Goal: Transaction & Acquisition: Purchase product/service

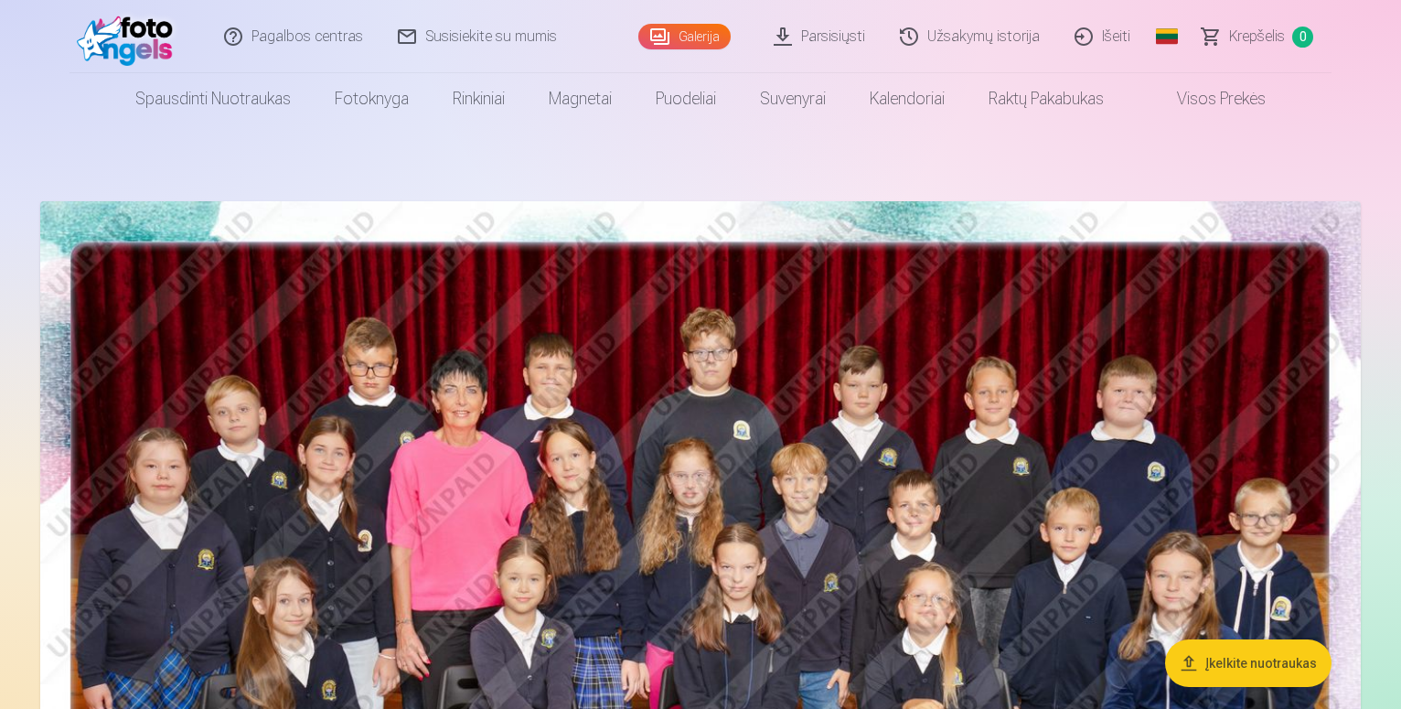
click at [614, 446] on img at bounding box center [700, 641] width 1320 height 881
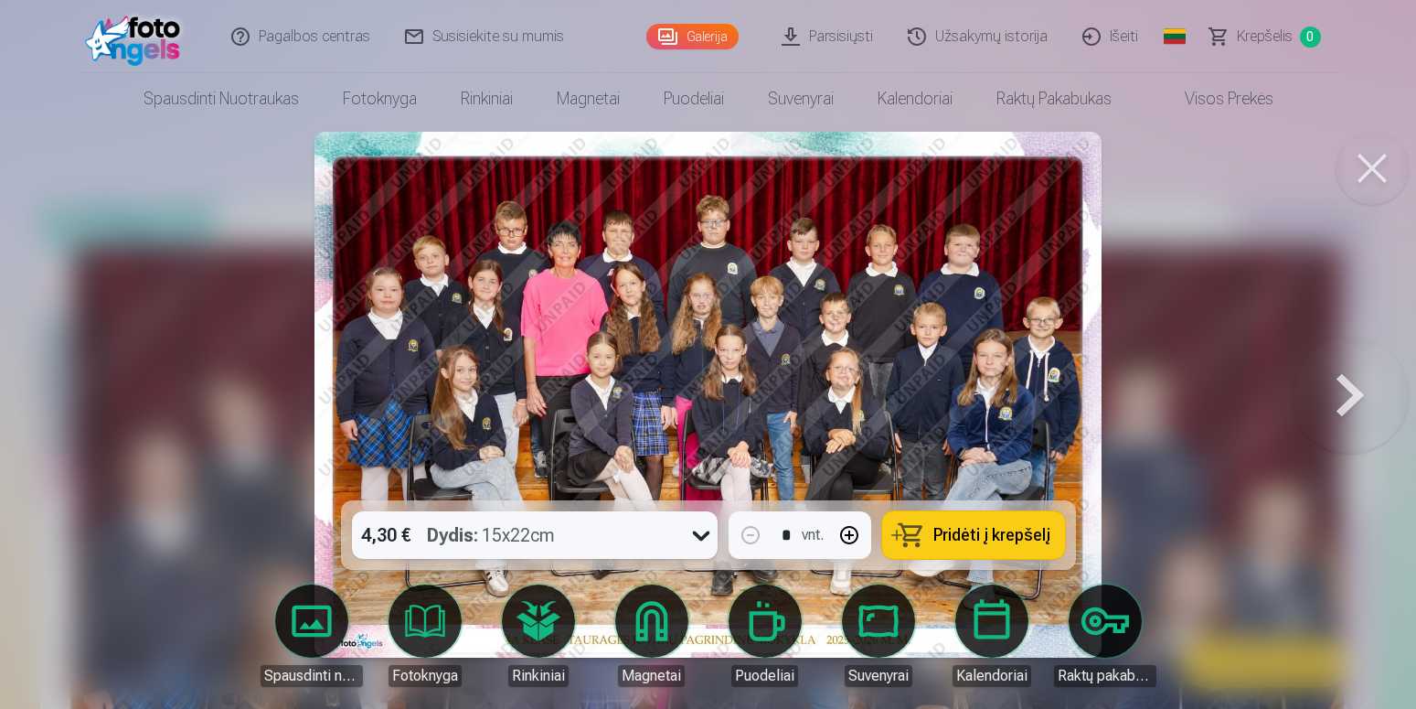
click at [907, 519] on button "Pridėti į krepšelį" at bounding box center [973, 535] width 183 height 48
click at [1343, 390] on button at bounding box center [1350, 394] width 117 height 175
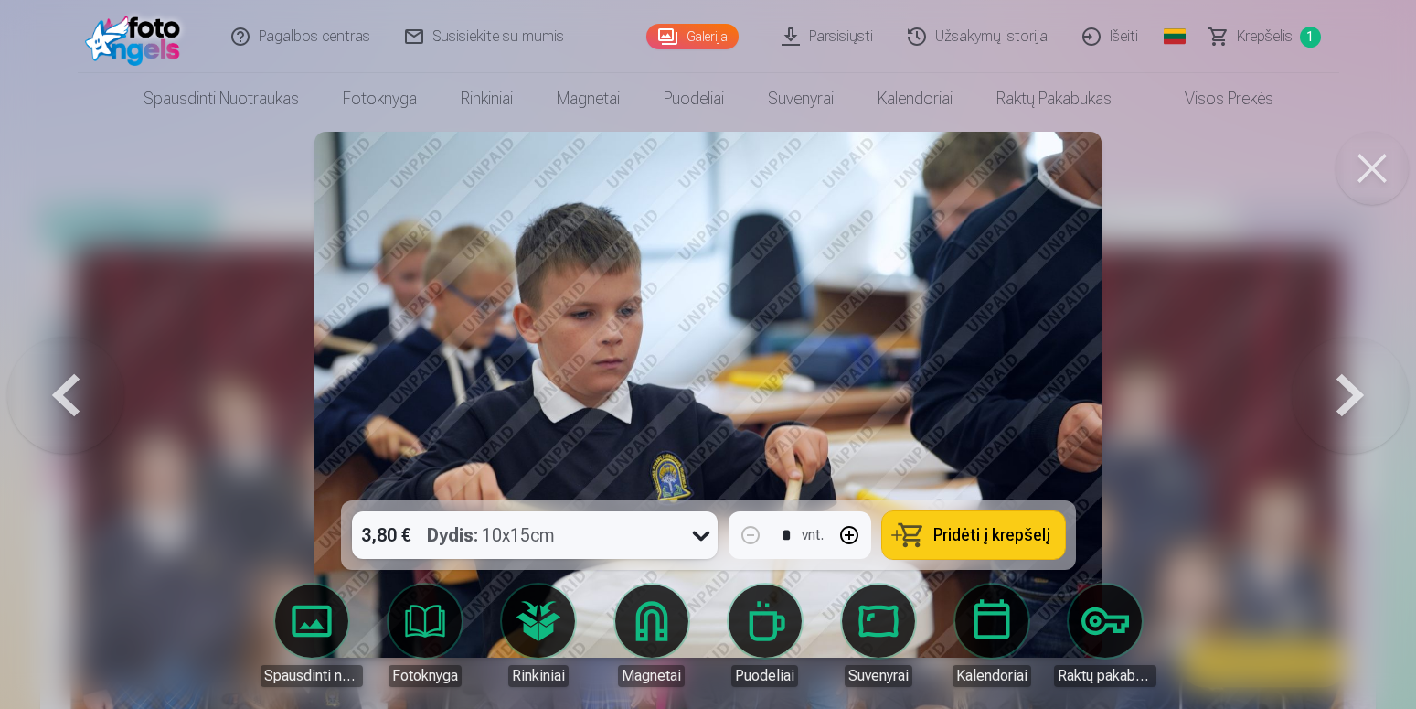
click at [1343, 390] on button at bounding box center [1350, 394] width 117 height 175
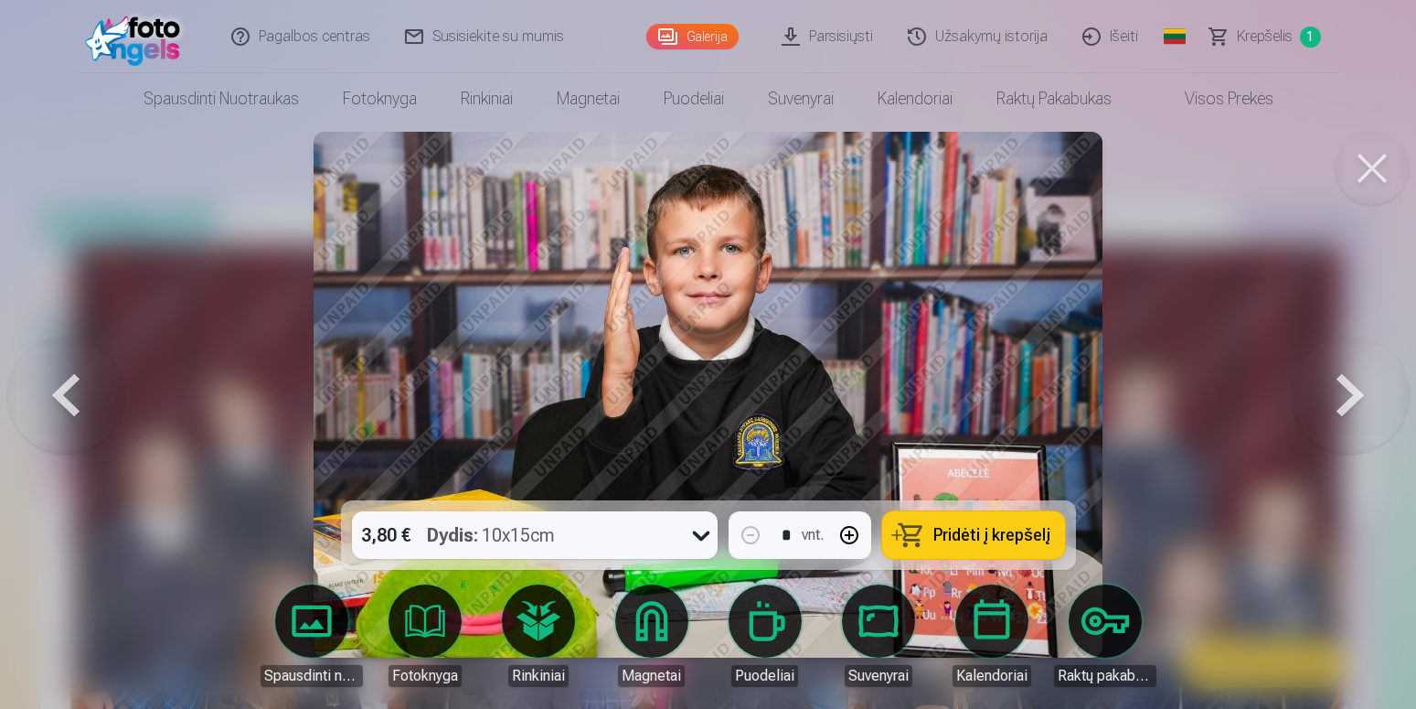
click at [1343, 390] on button at bounding box center [1350, 394] width 117 height 175
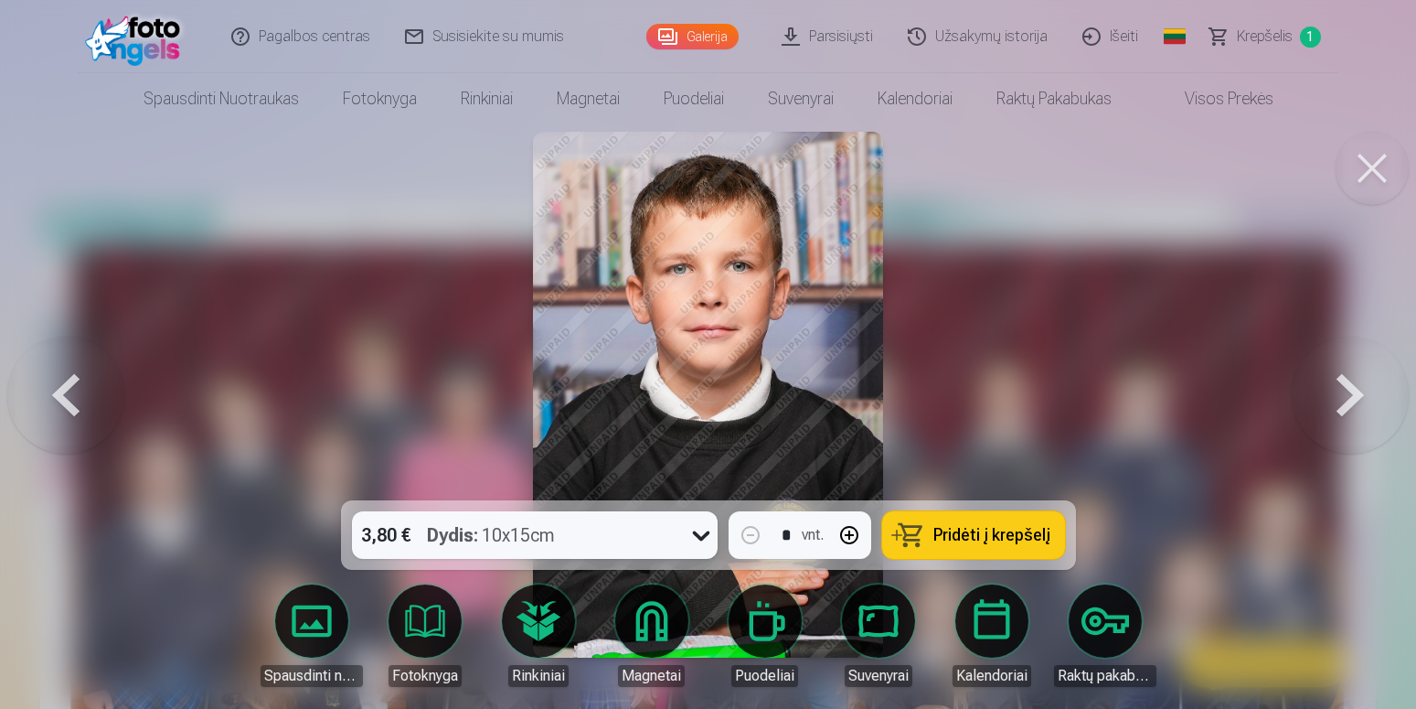
click at [1343, 390] on button at bounding box center [1350, 394] width 117 height 175
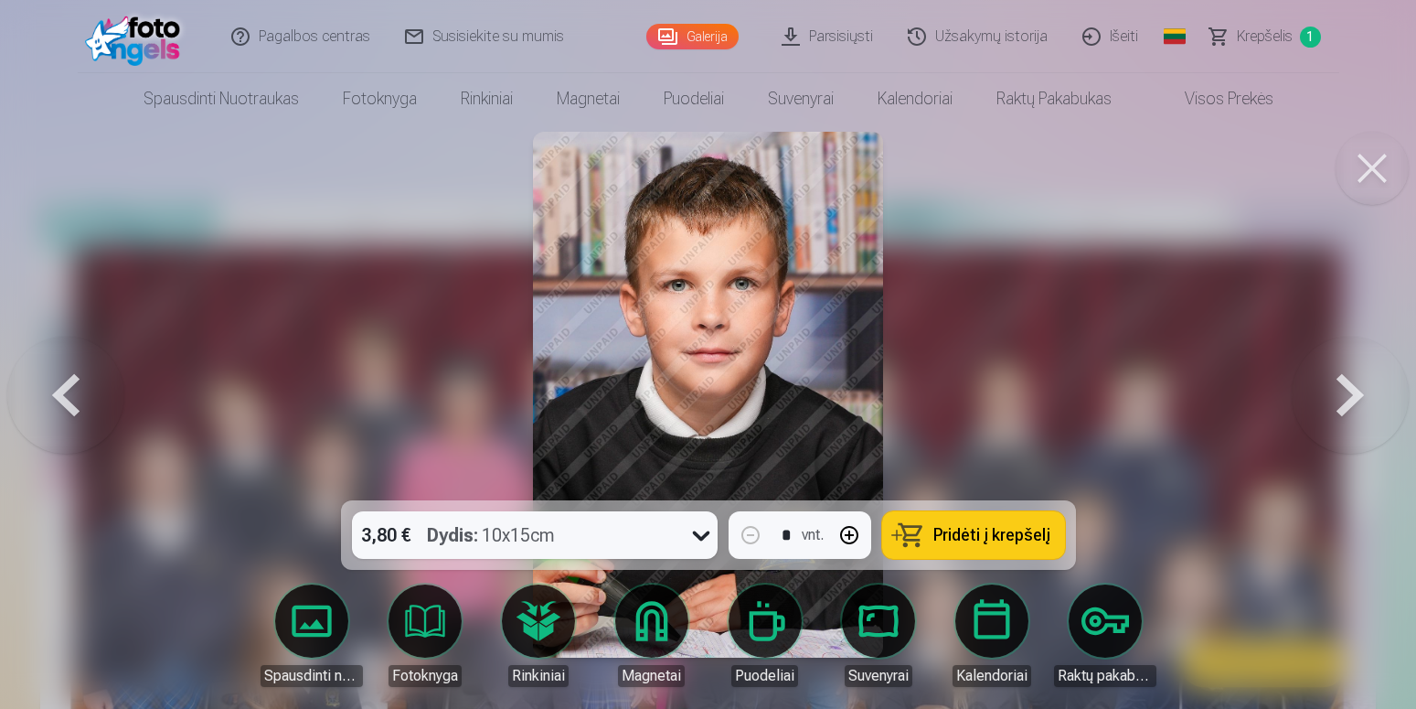
click at [1343, 390] on button at bounding box center [1350, 394] width 117 height 175
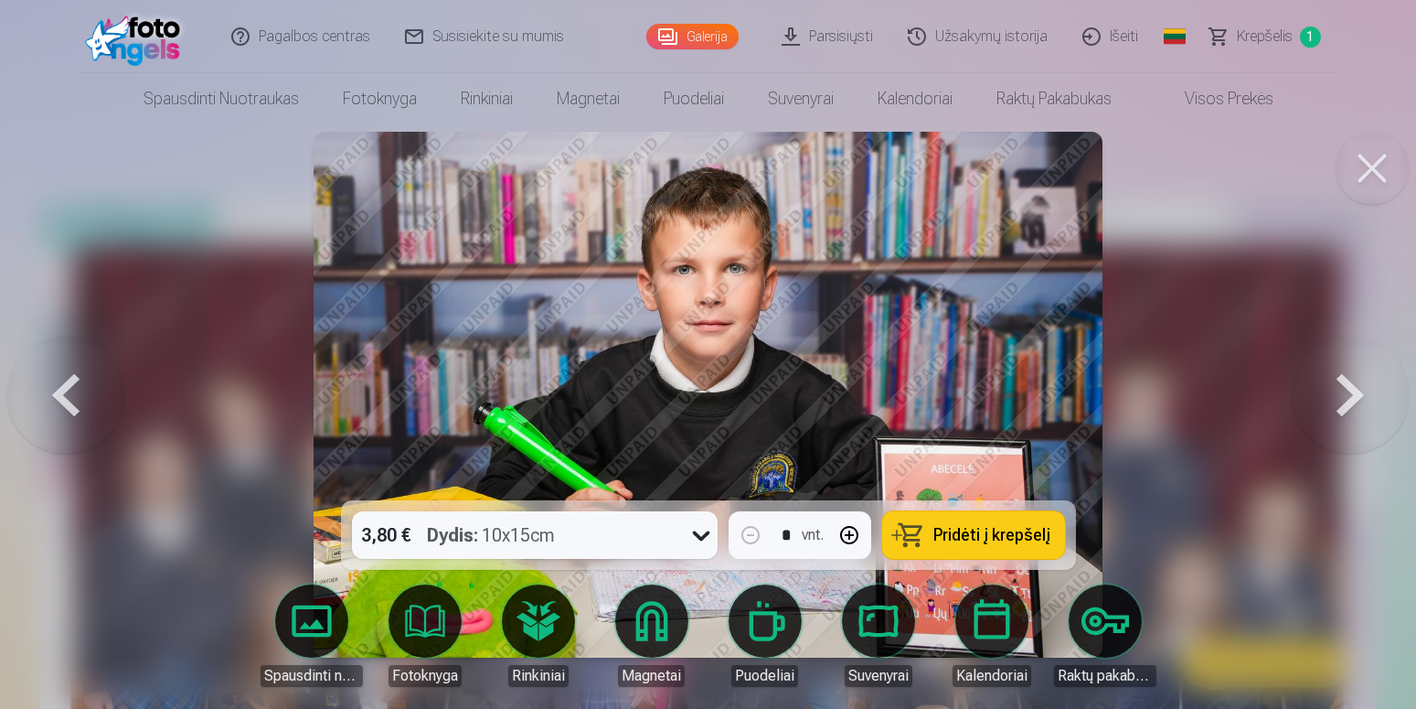
click at [1342, 390] on button at bounding box center [1350, 394] width 117 height 175
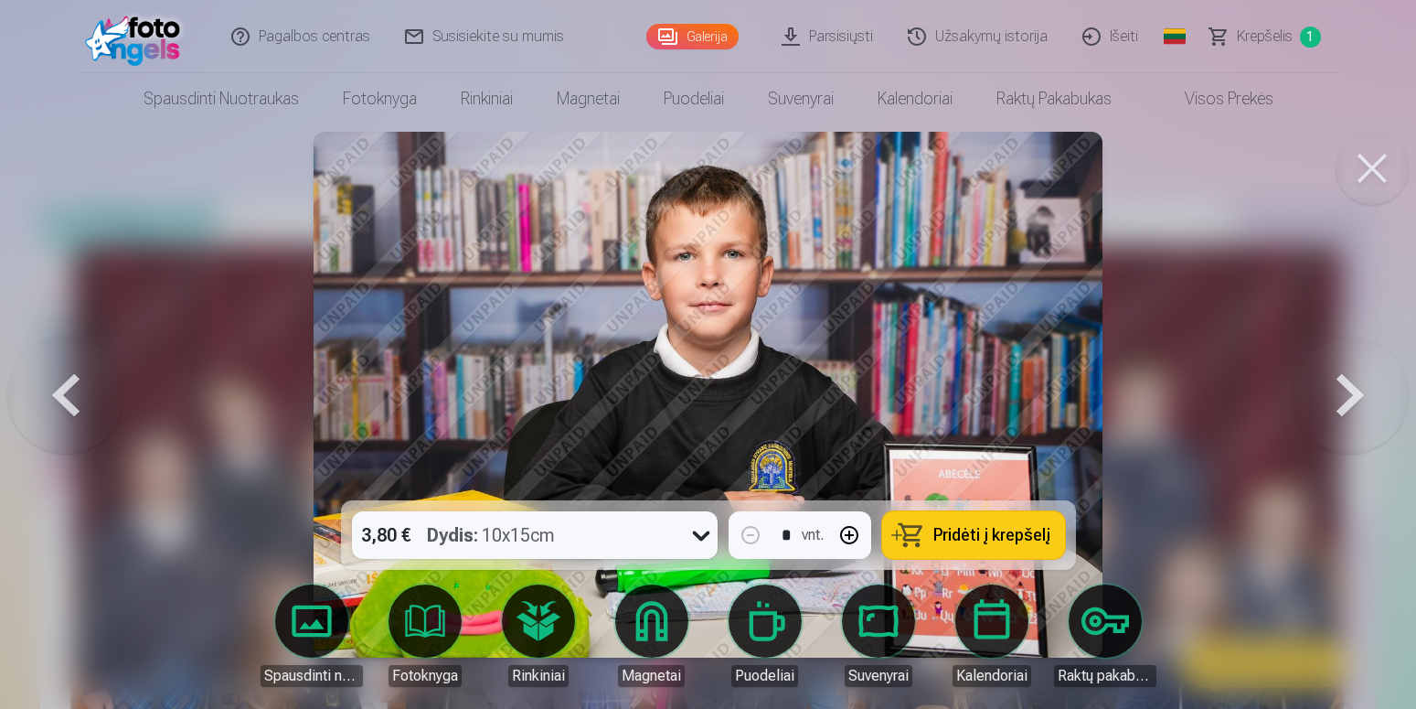
click at [1341, 390] on button at bounding box center [1350, 394] width 117 height 175
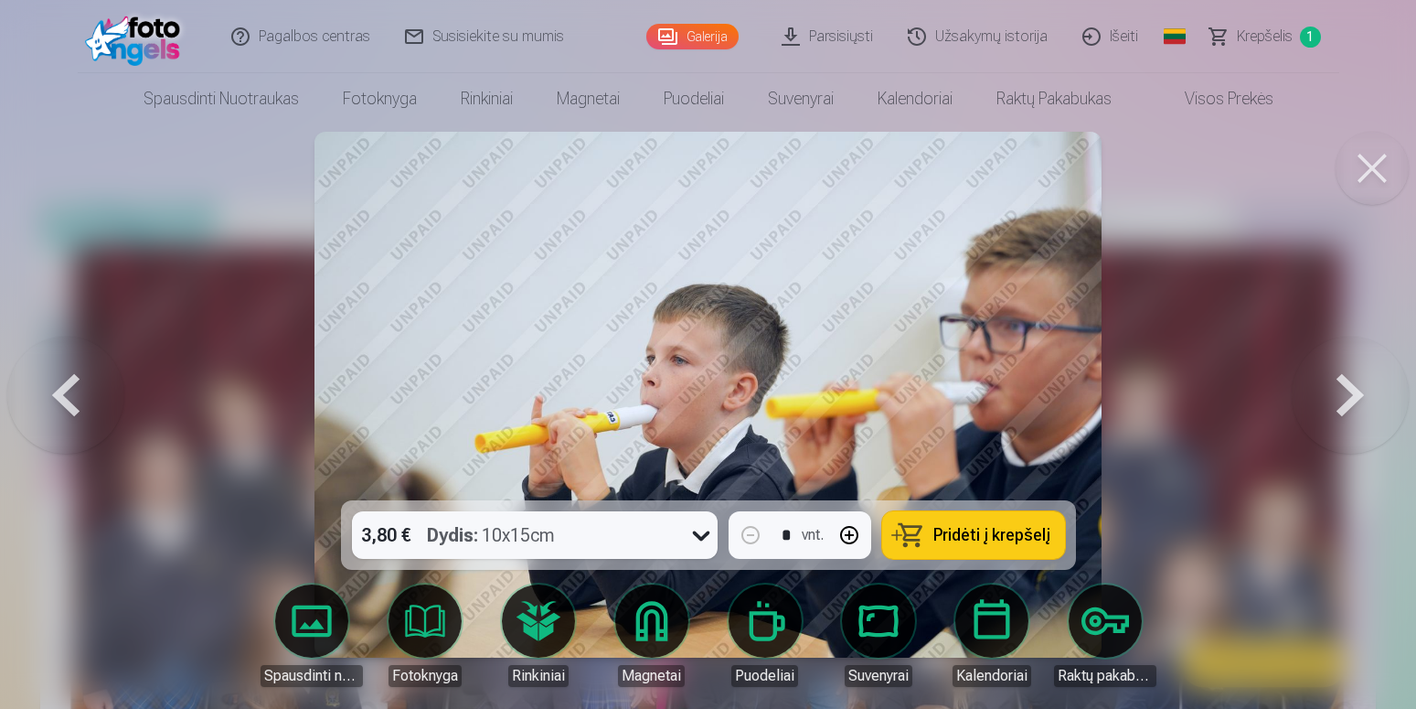
click at [1341, 391] on button at bounding box center [1350, 394] width 117 height 175
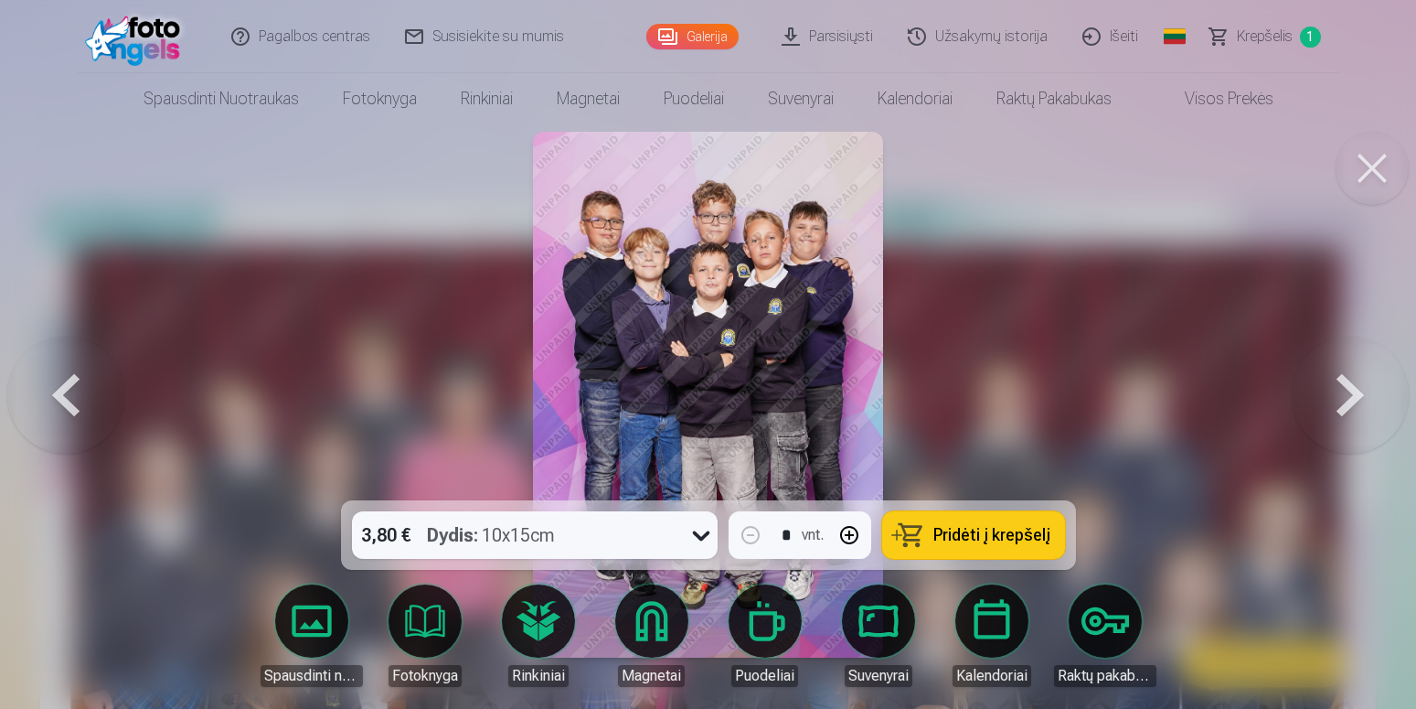
click at [1008, 521] on button "Pridėti į krepšelį" at bounding box center [973, 535] width 183 height 48
click at [1346, 403] on button at bounding box center [1350, 394] width 117 height 175
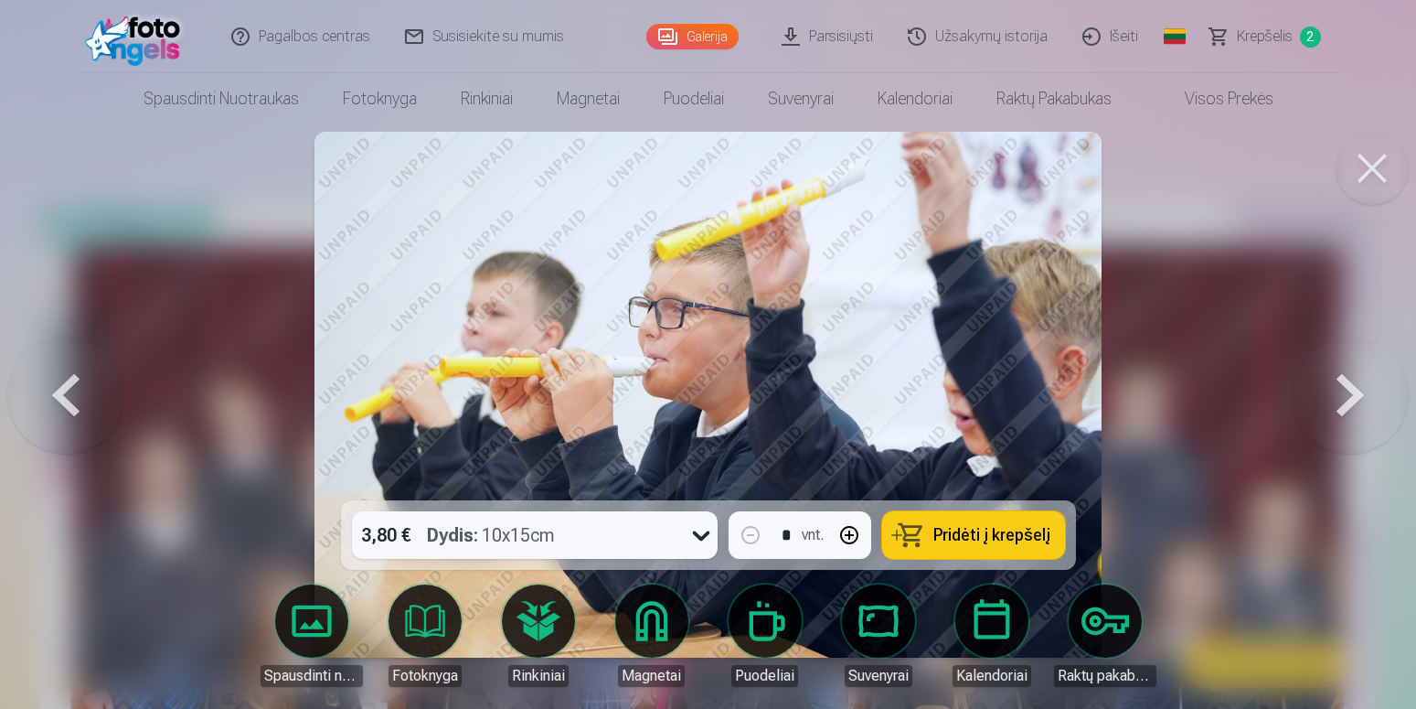
click at [1346, 403] on button at bounding box center [1350, 394] width 117 height 175
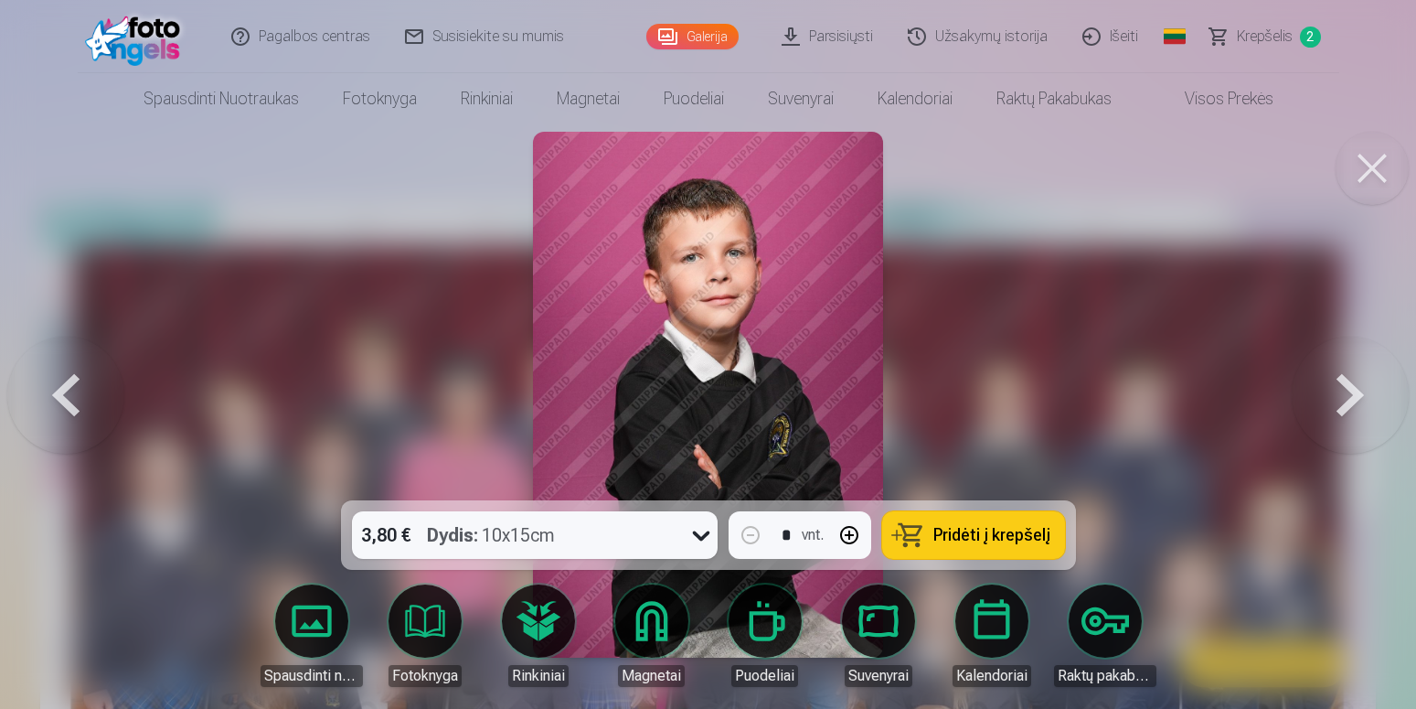
click at [1346, 403] on button at bounding box center [1350, 394] width 117 height 175
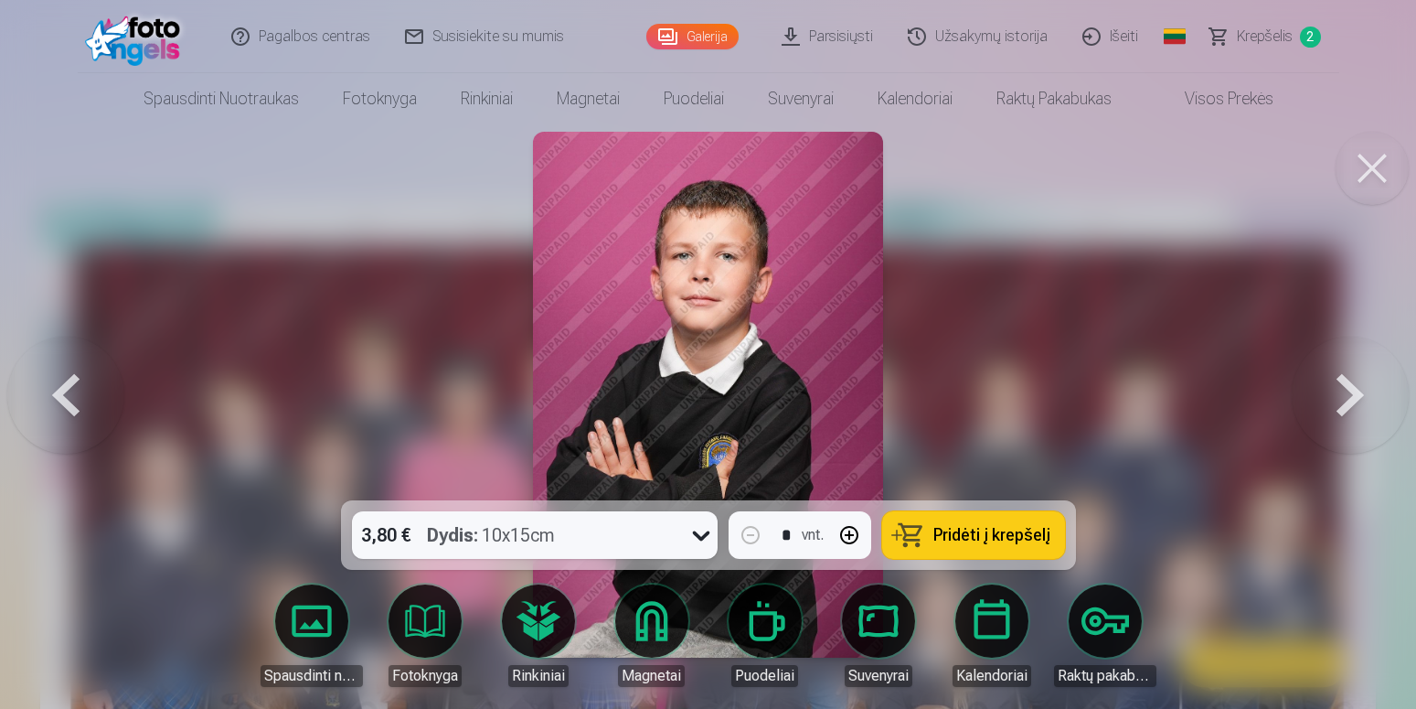
click at [1346, 403] on button at bounding box center [1350, 394] width 117 height 175
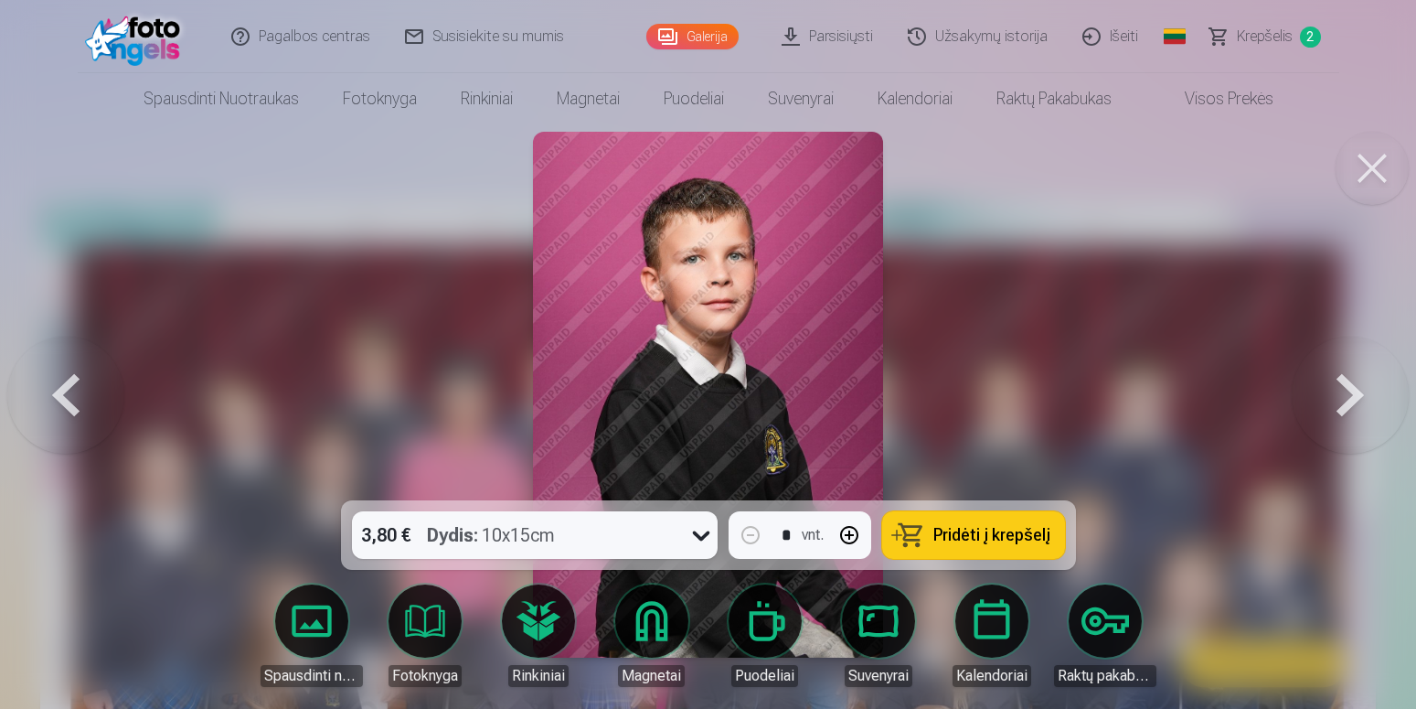
click at [1346, 403] on button at bounding box center [1350, 394] width 117 height 175
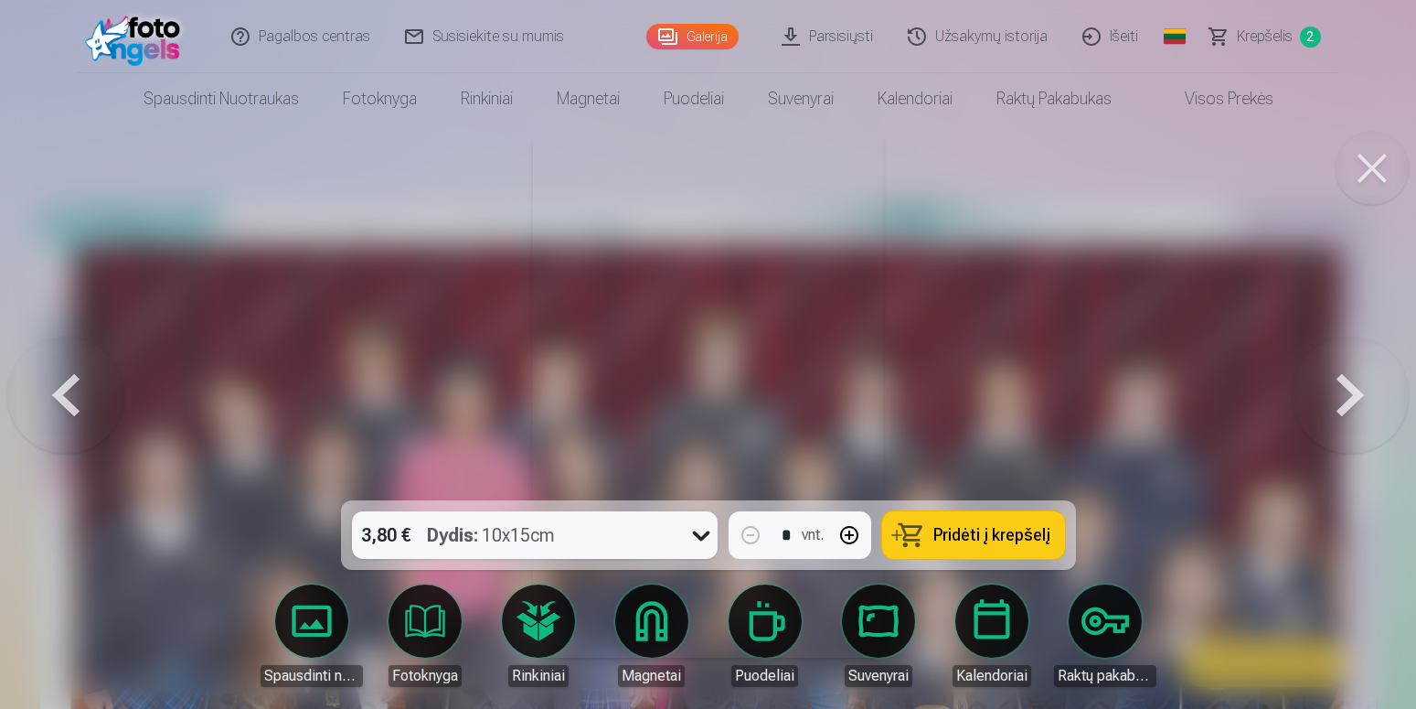
click at [1345, 403] on button at bounding box center [1350, 394] width 117 height 175
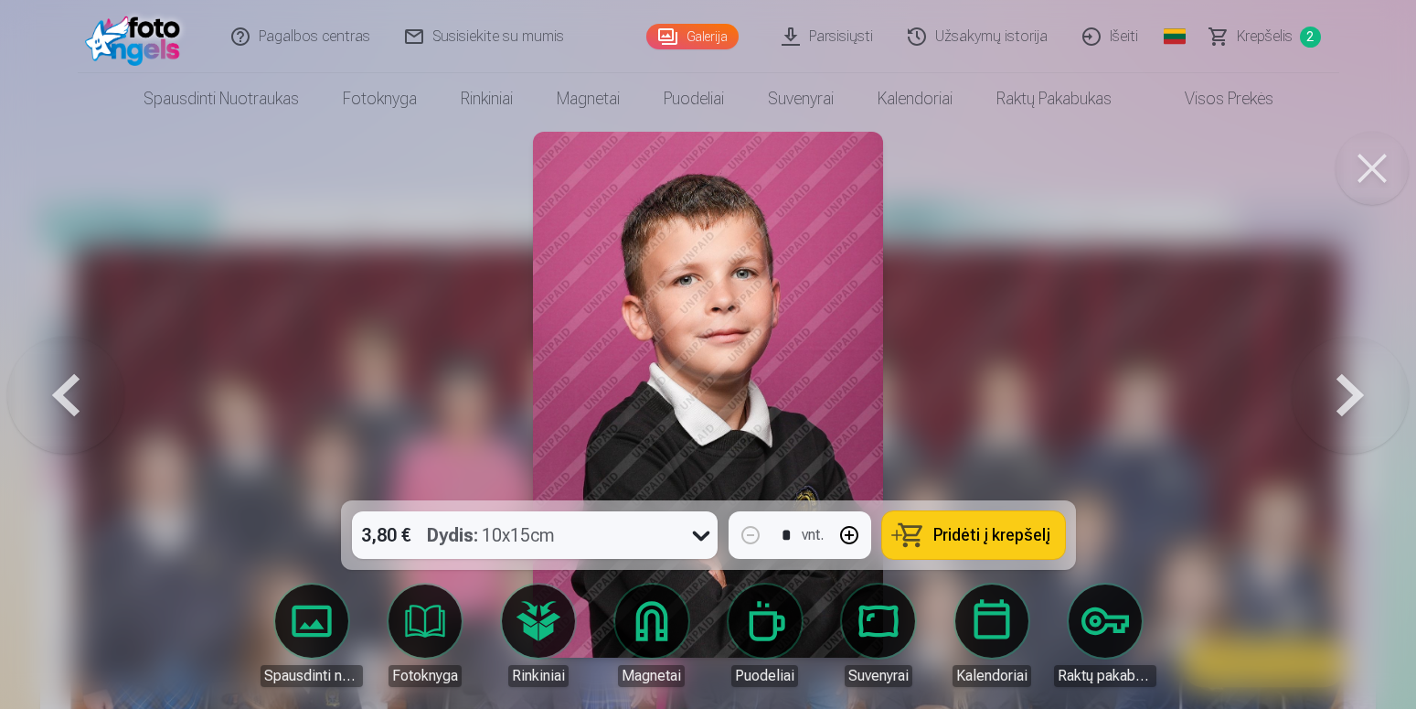
click at [1345, 403] on button at bounding box center [1350, 394] width 117 height 175
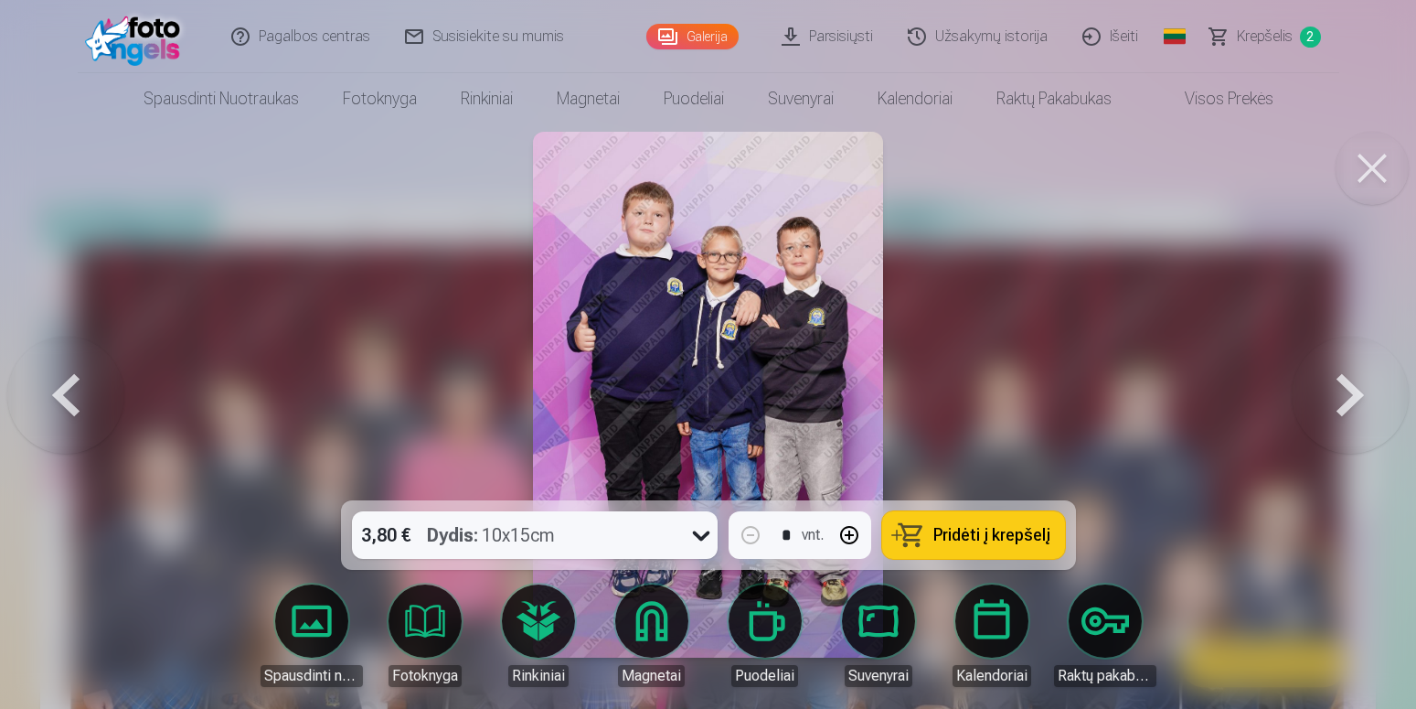
click at [1341, 403] on button at bounding box center [1350, 394] width 117 height 175
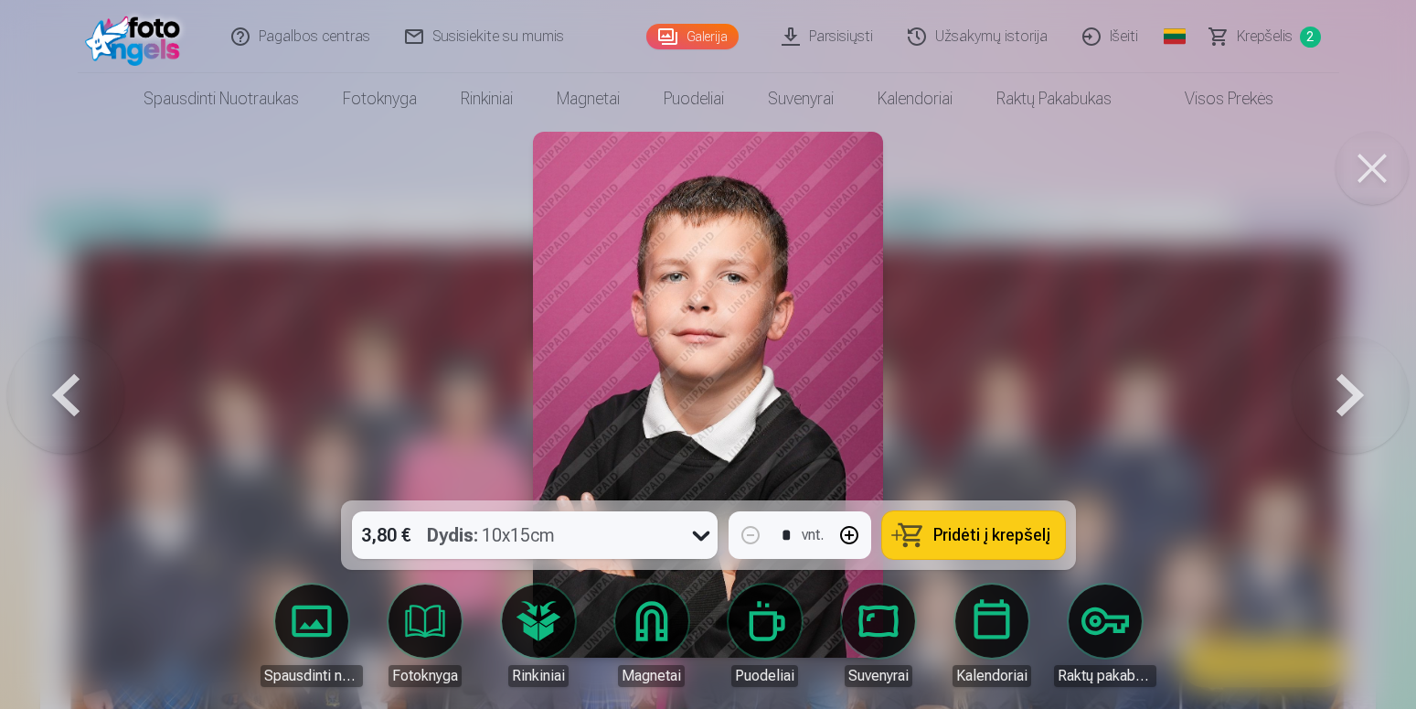
click at [1340, 403] on button at bounding box center [1350, 394] width 117 height 175
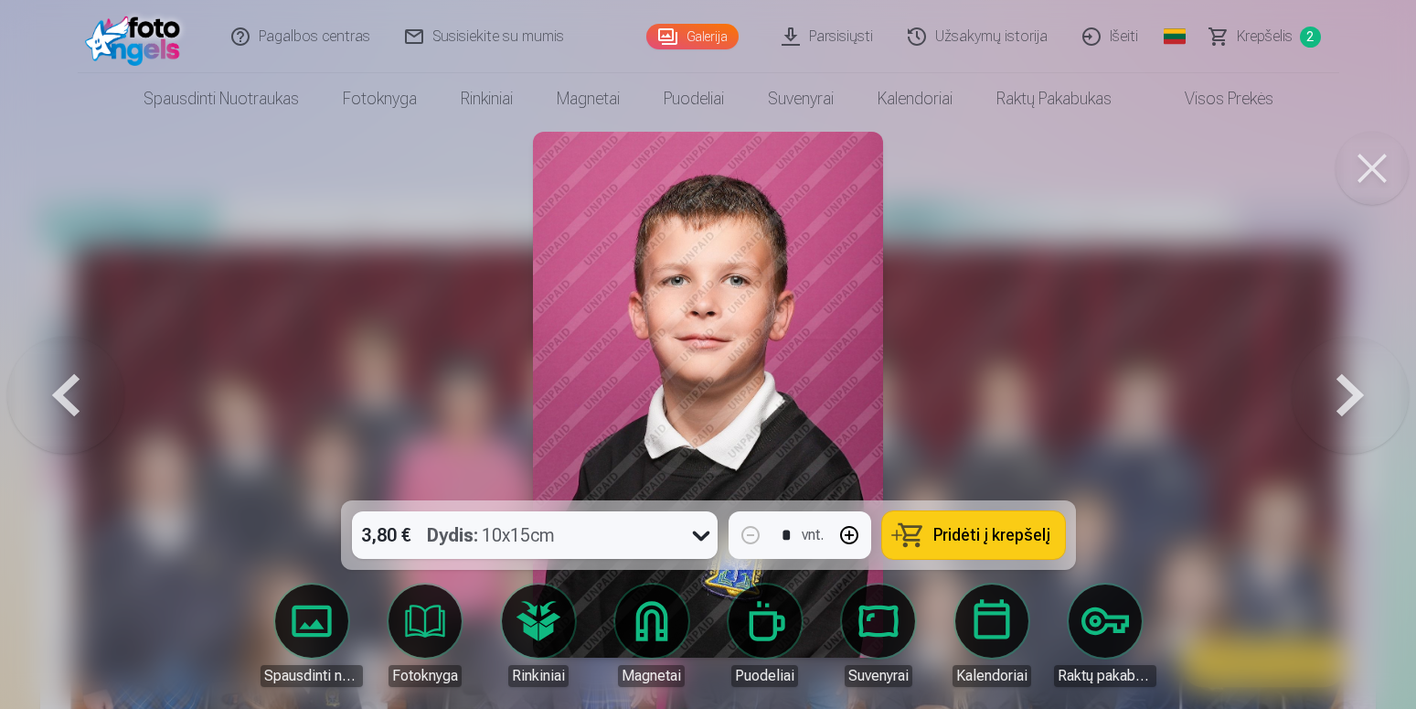
click at [1328, 398] on button at bounding box center [1350, 394] width 117 height 175
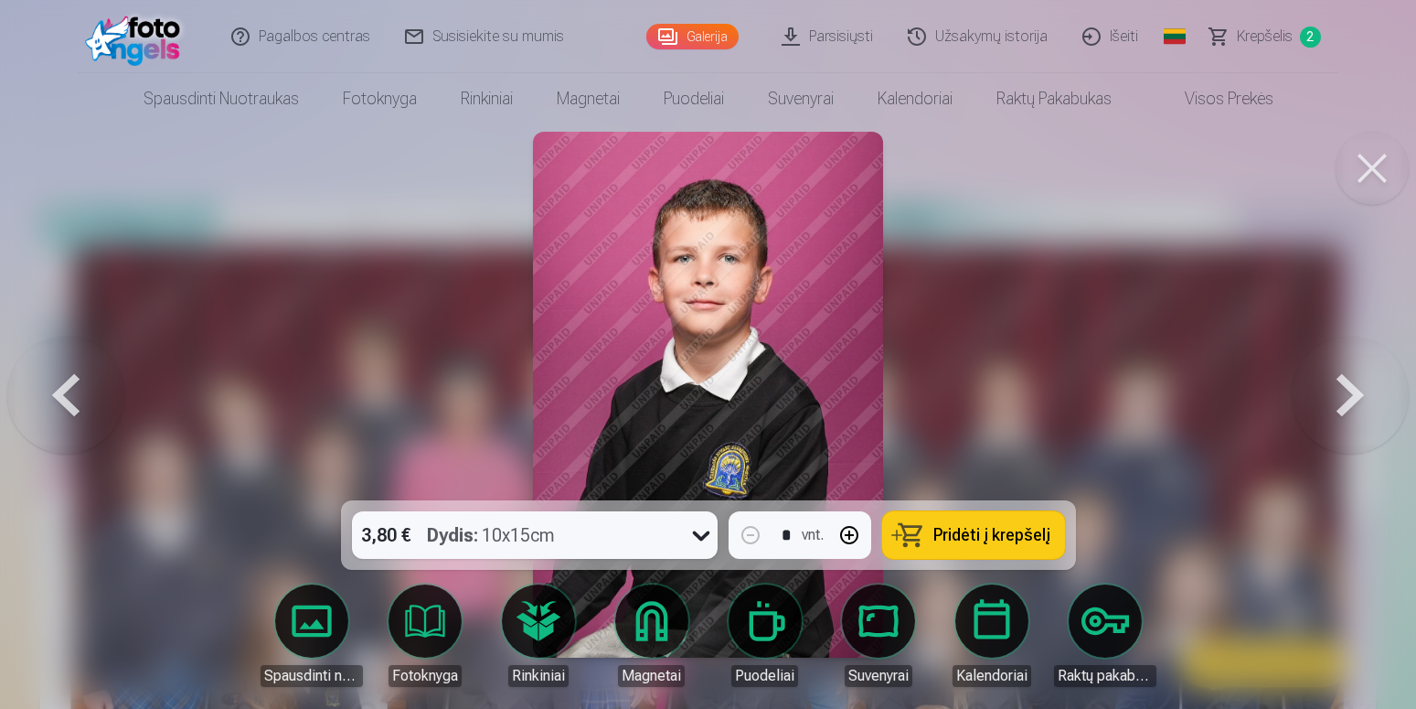
click at [1320, 393] on button at bounding box center [1350, 394] width 117 height 175
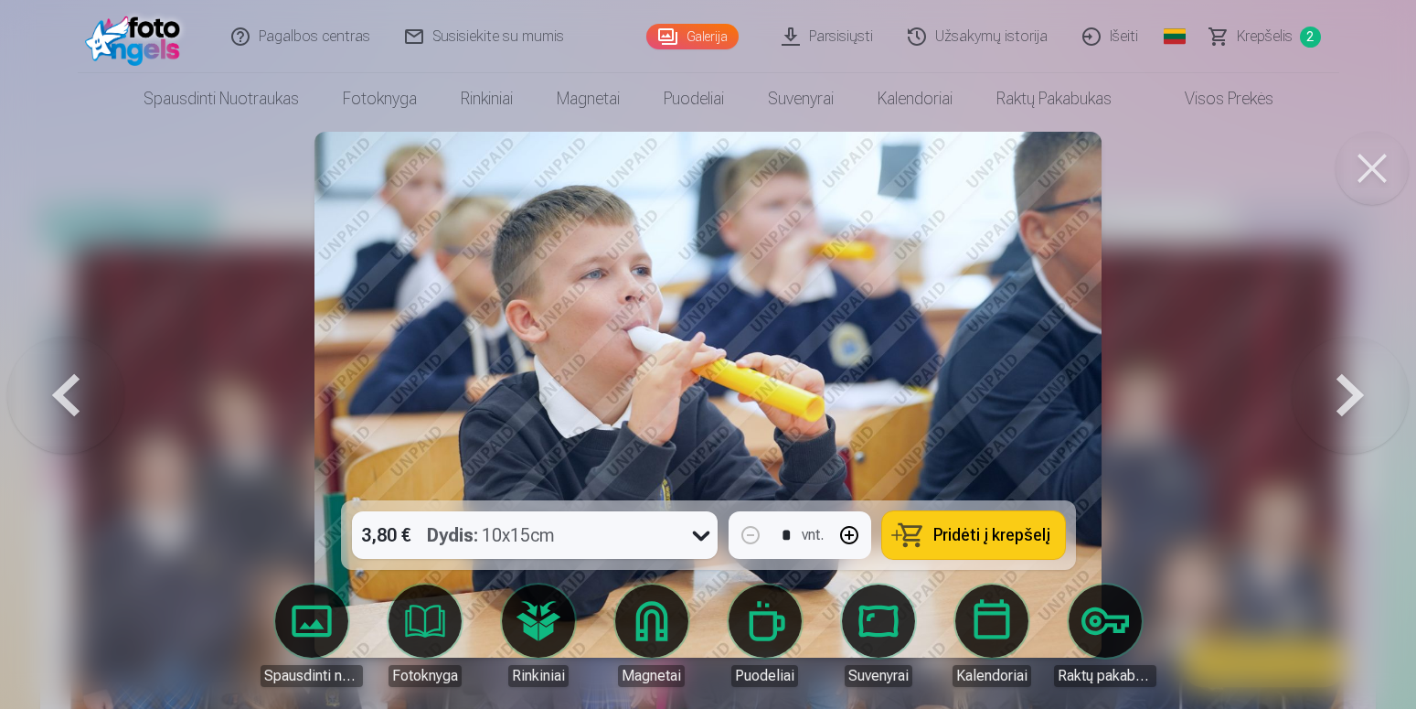
click at [1320, 393] on button at bounding box center [1350, 394] width 117 height 175
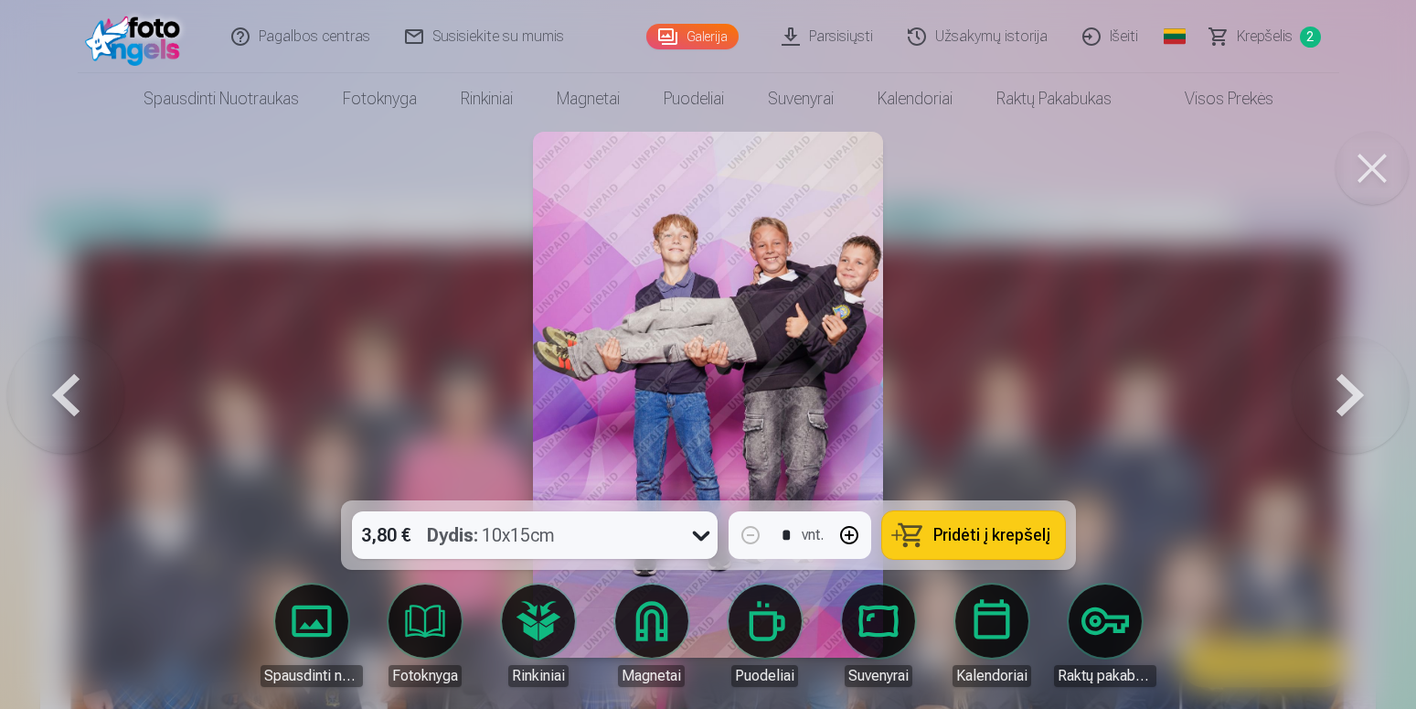
click at [1320, 393] on button at bounding box center [1350, 394] width 117 height 175
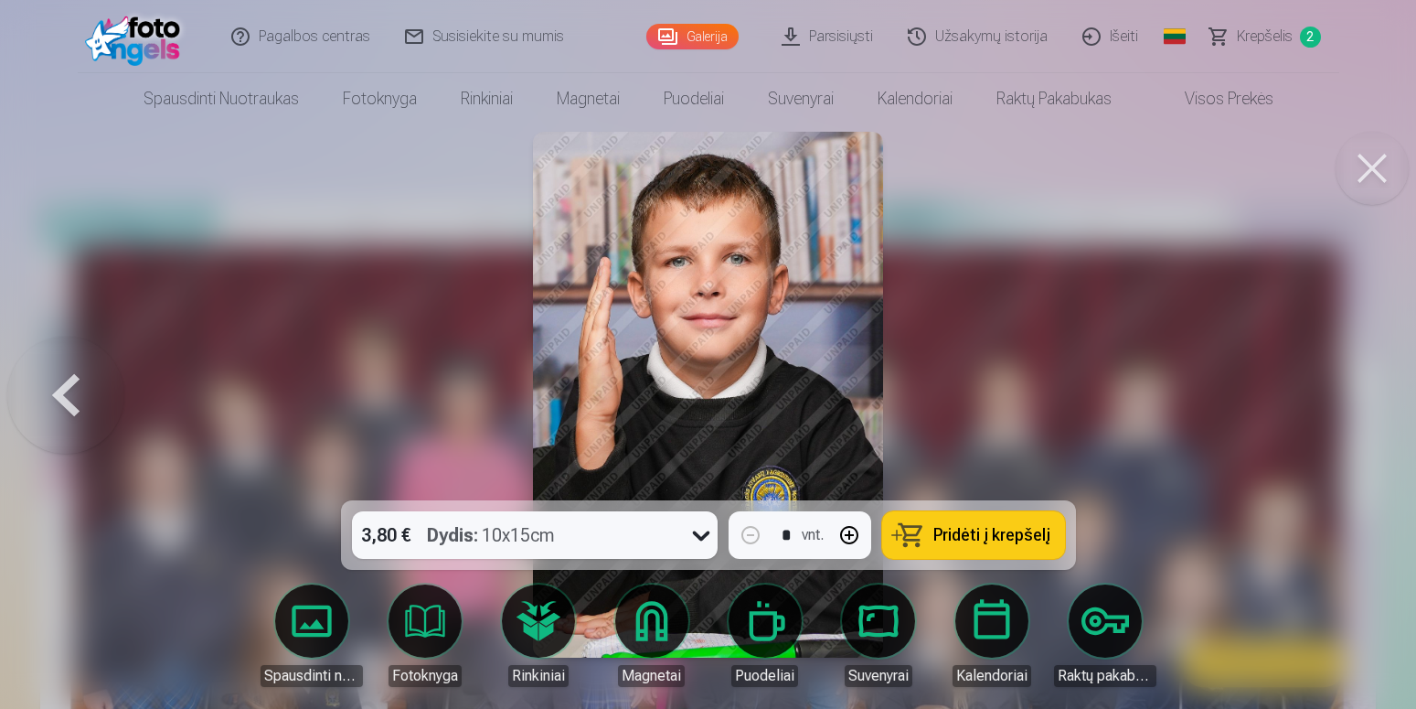
click at [7, 382] on button at bounding box center [65, 394] width 117 height 175
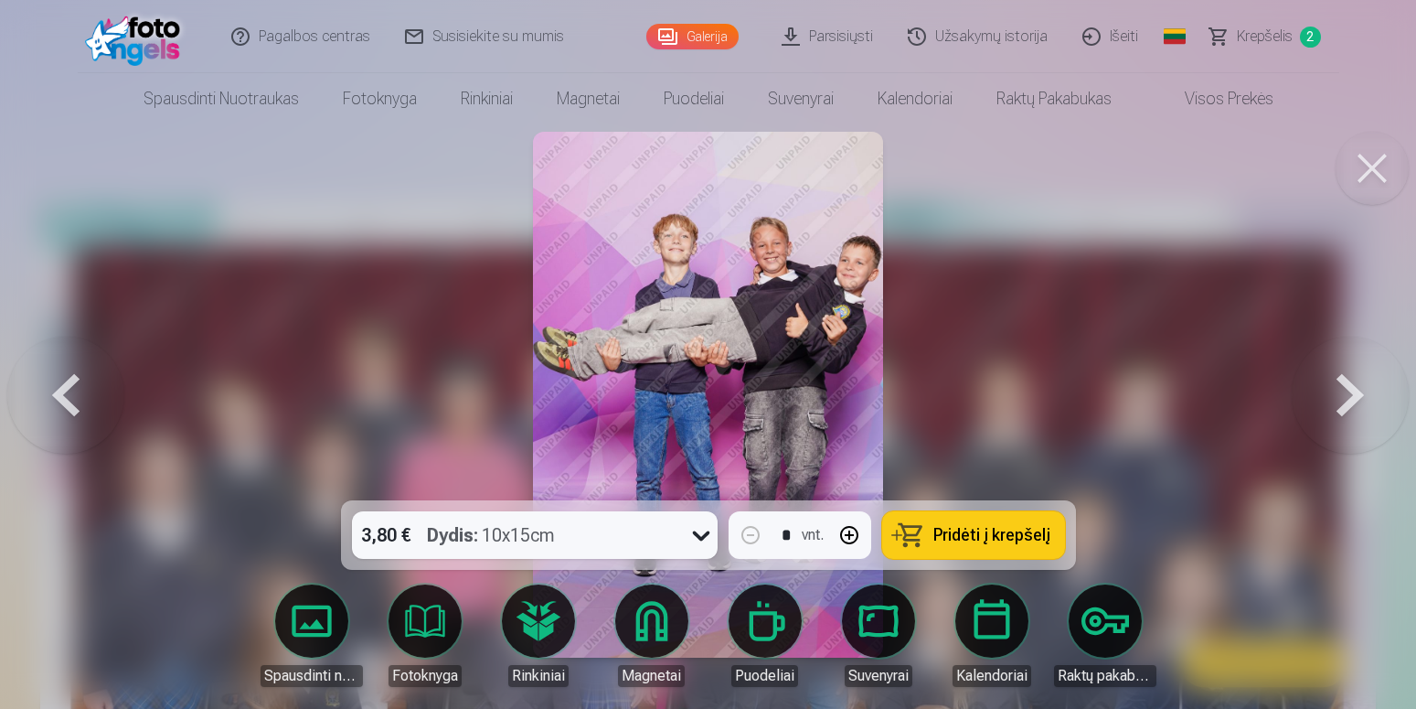
click at [975, 523] on button "Pridėti į krepšelį" at bounding box center [973, 535] width 183 height 48
click at [1303, 405] on button at bounding box center [1350, 394] width 117 height 175
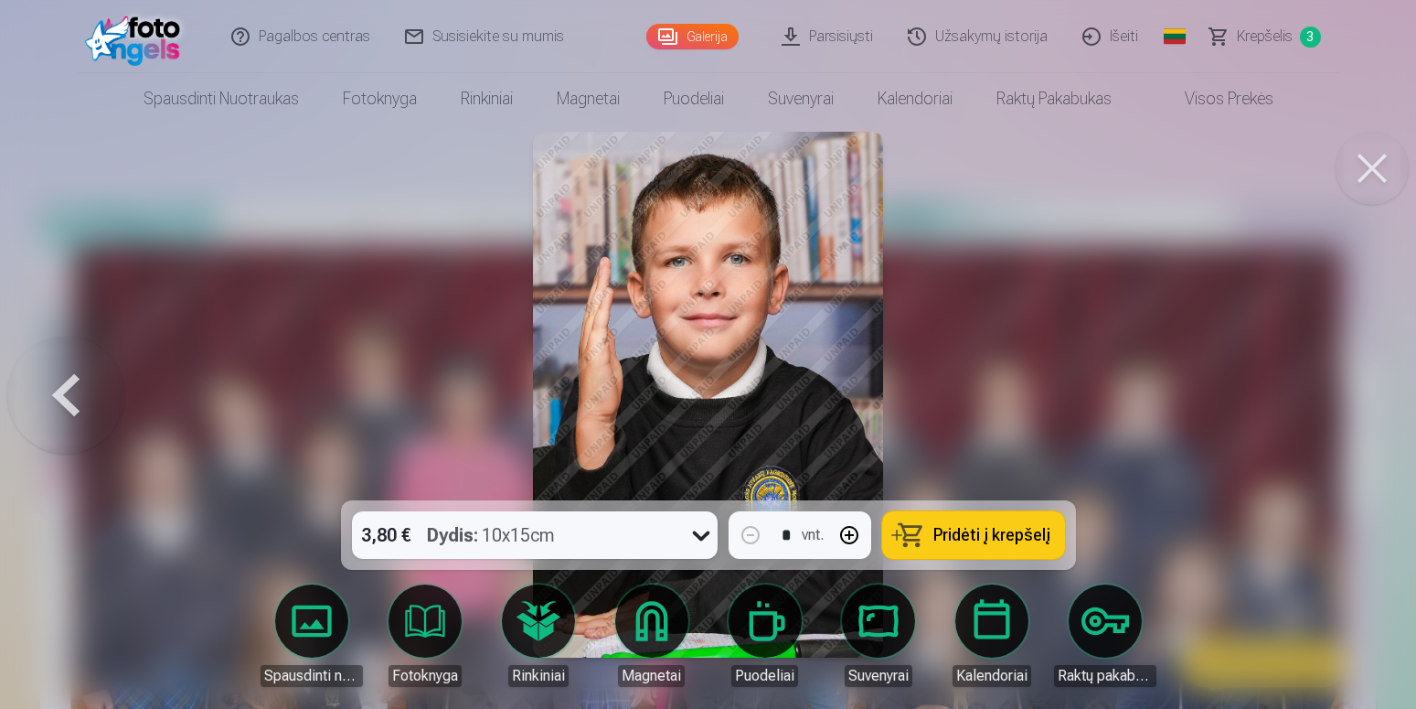
click at [55, 428] on button at bounding box center [65, 394] width 117 height 175
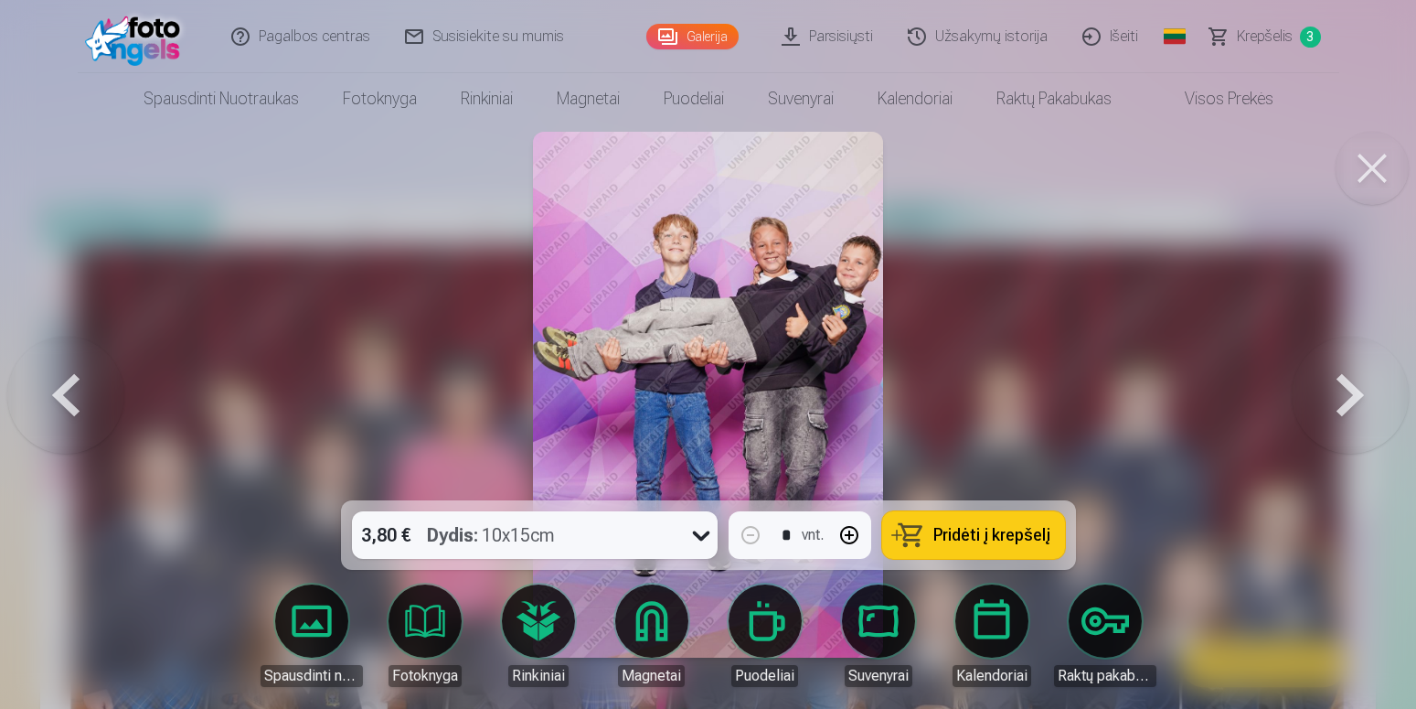
click at [61, 396] on button at bounding box center [65, 394] width 117 height 175
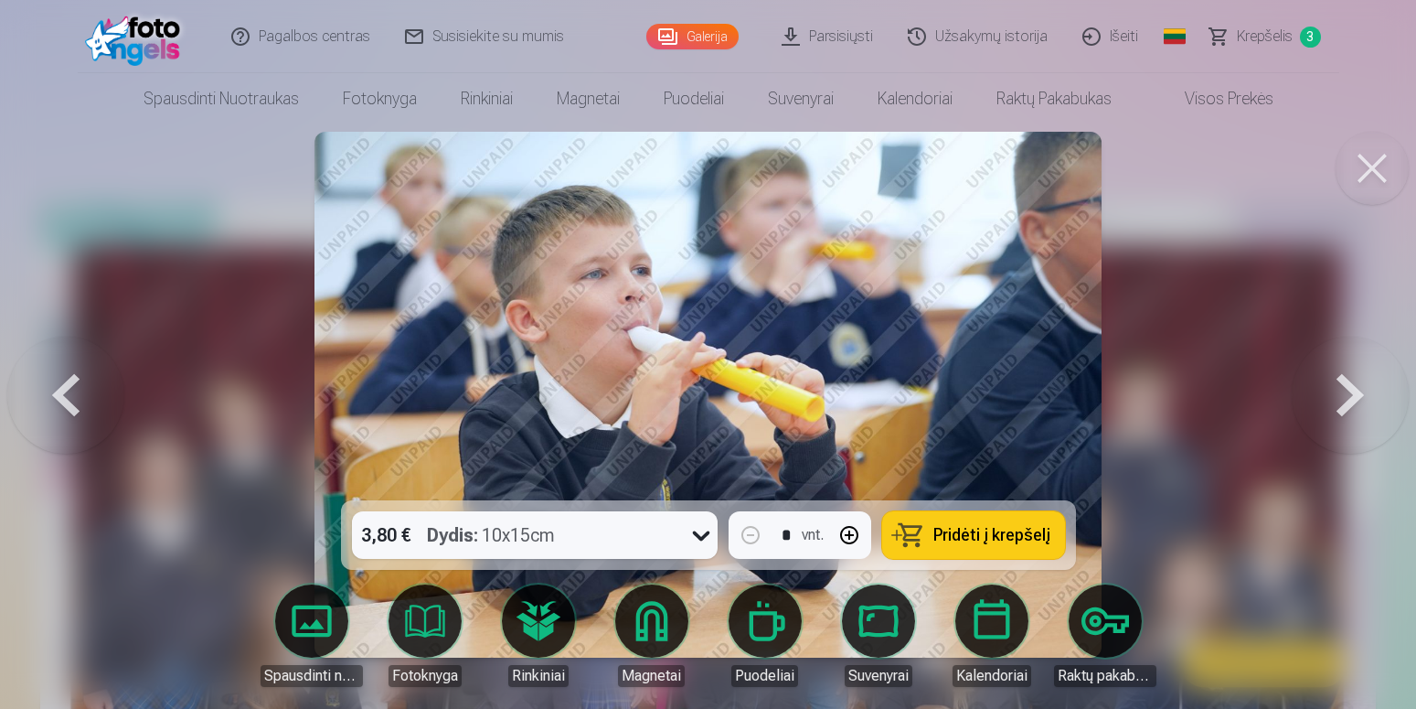
click at [61, 396] on button at bounding box center [65, 394] width 117 height 175
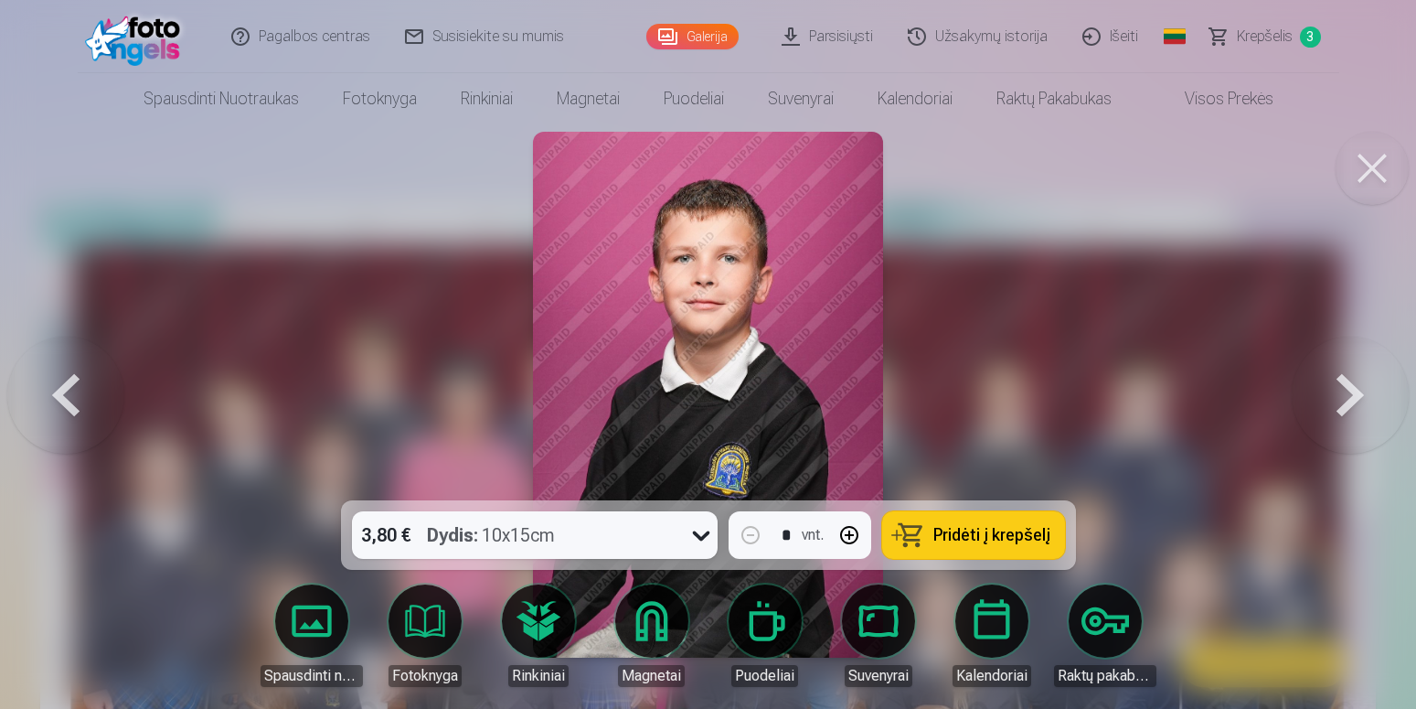
click at [61, 395] on button at bounding box center [65, 394] width 117 height 175
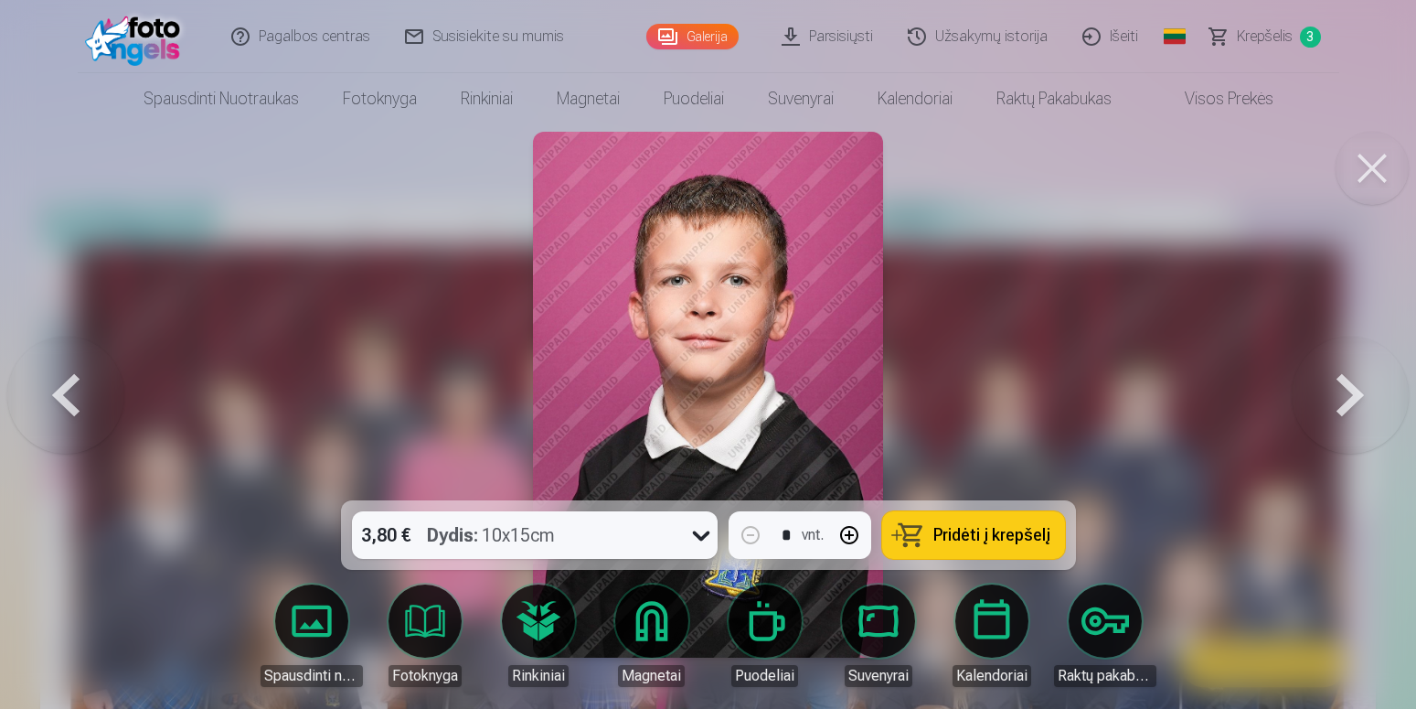
click at [61, 395] on button at bounding box center [65, 394] width 117 height 175
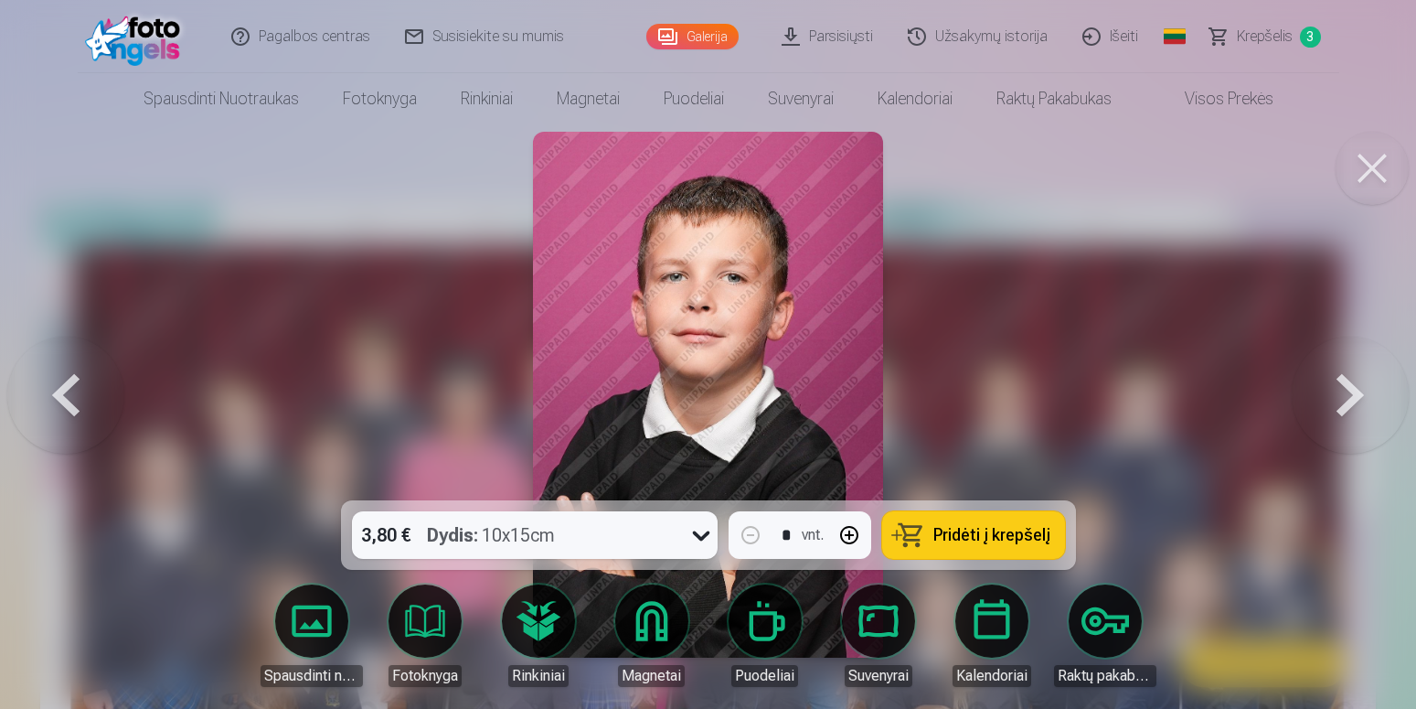
click at [61, 395] on button at bounding box center [65, 394] width 117 height 175
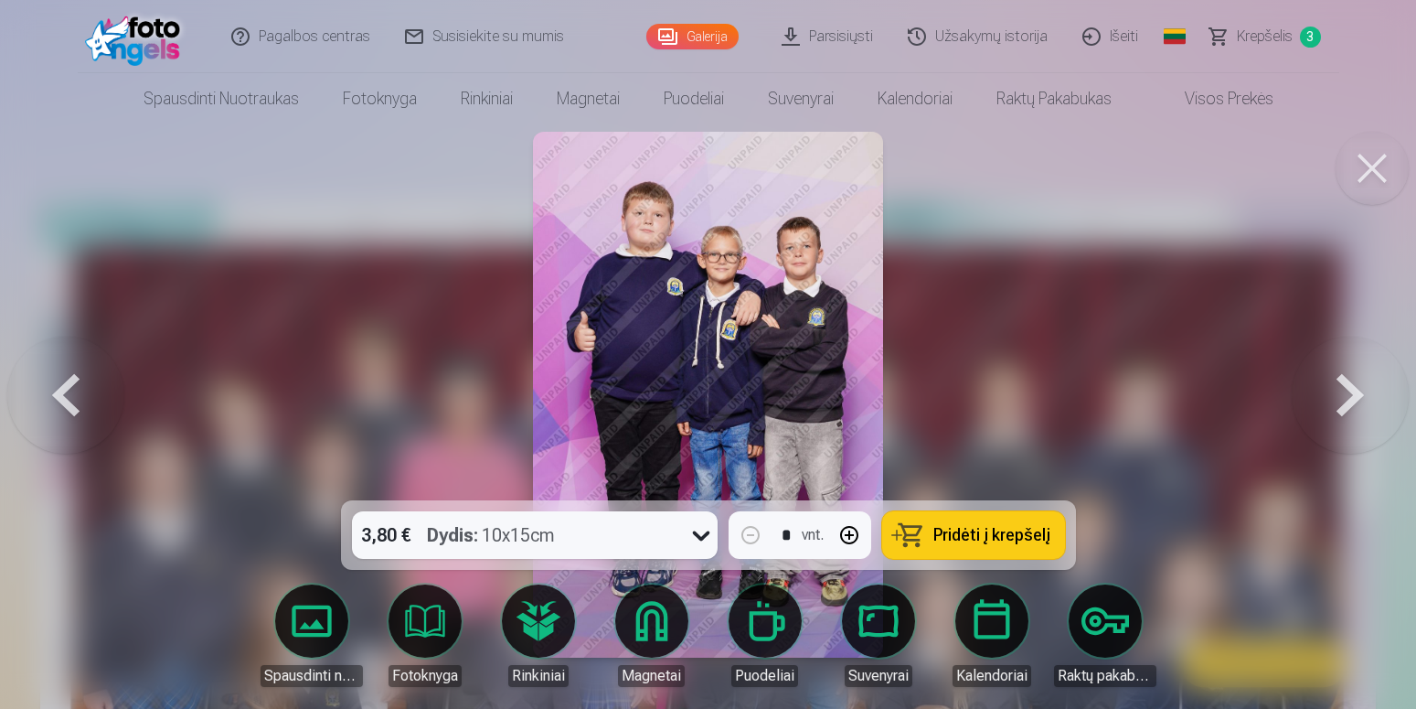
click at [61, 395] on button at bounding box center [65, 394] width 117 height 175
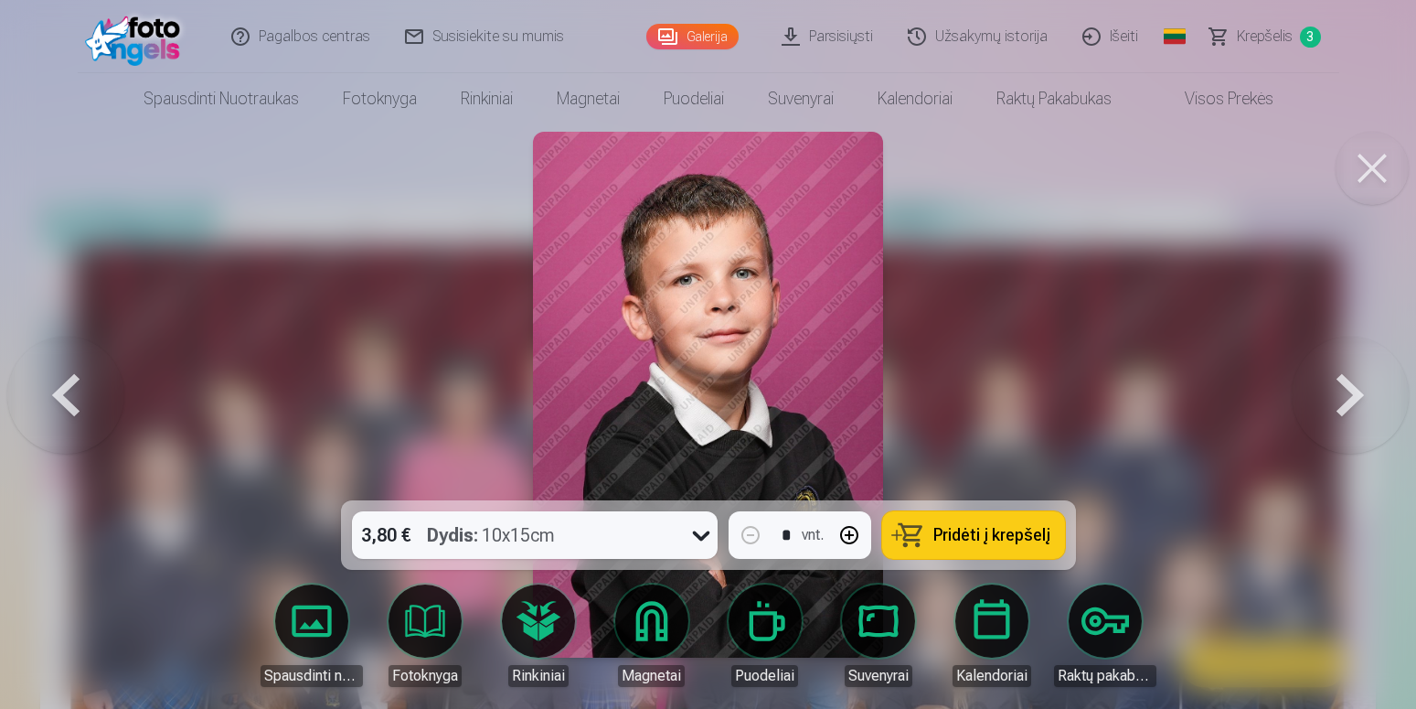
click at [61, 395] on button at bounding box center [65, 394] width 117 height 175
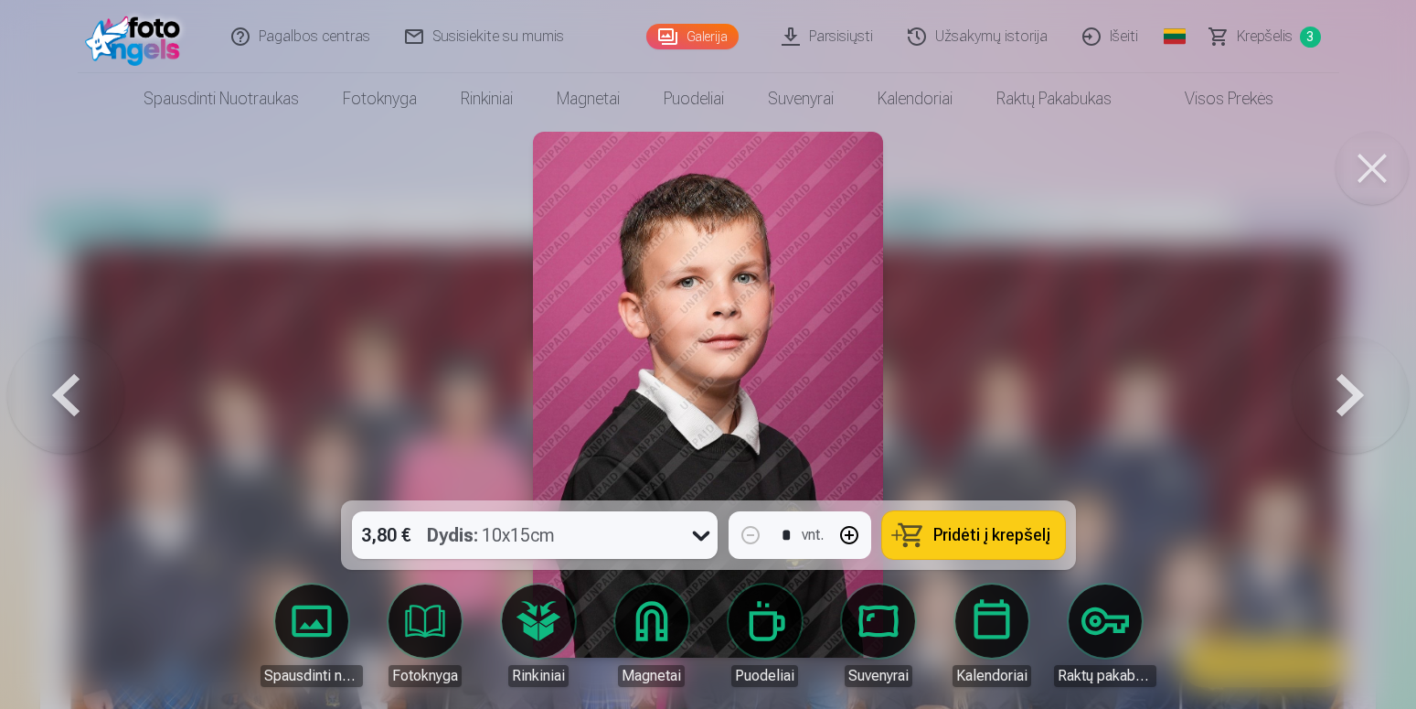
click at [61, 390] on button at bounding box center [65, 394] width 117 height 175
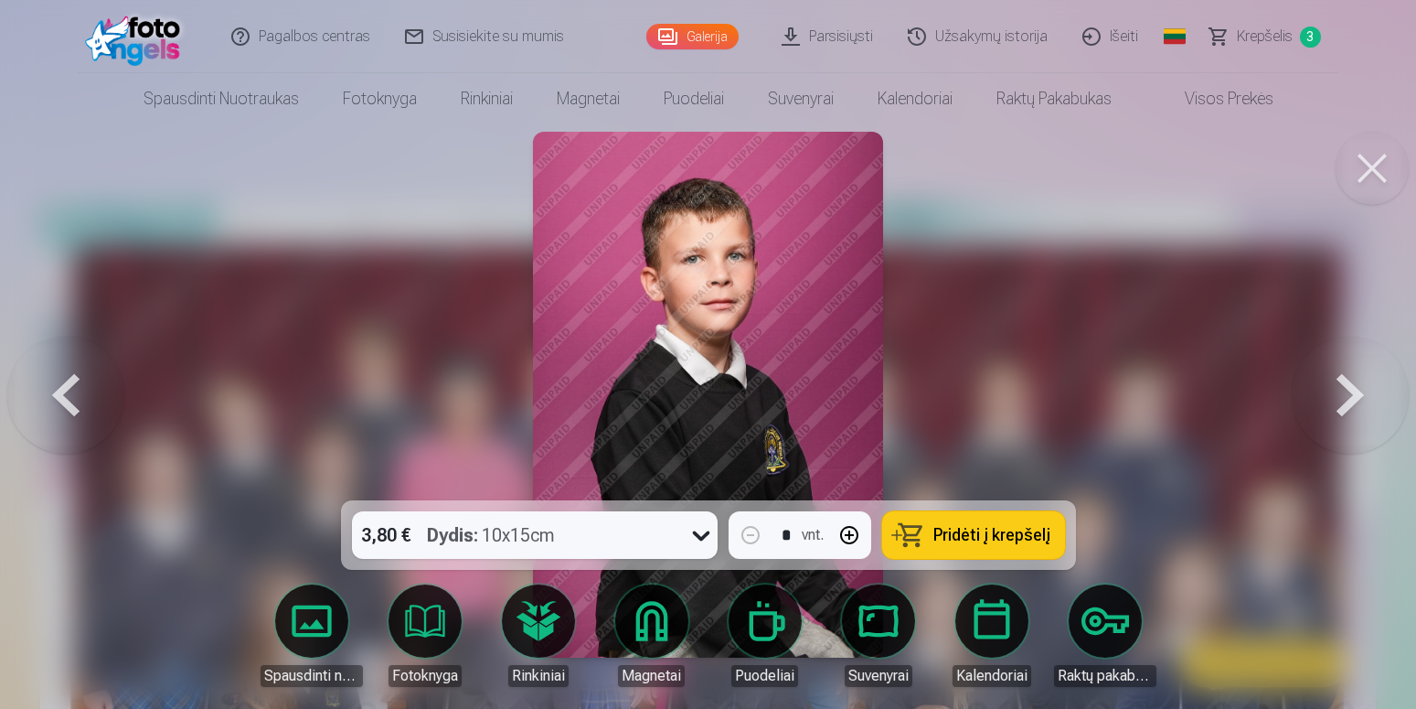
click at [61, 390] on button at bounding box center [65, 394] width 117 height 175
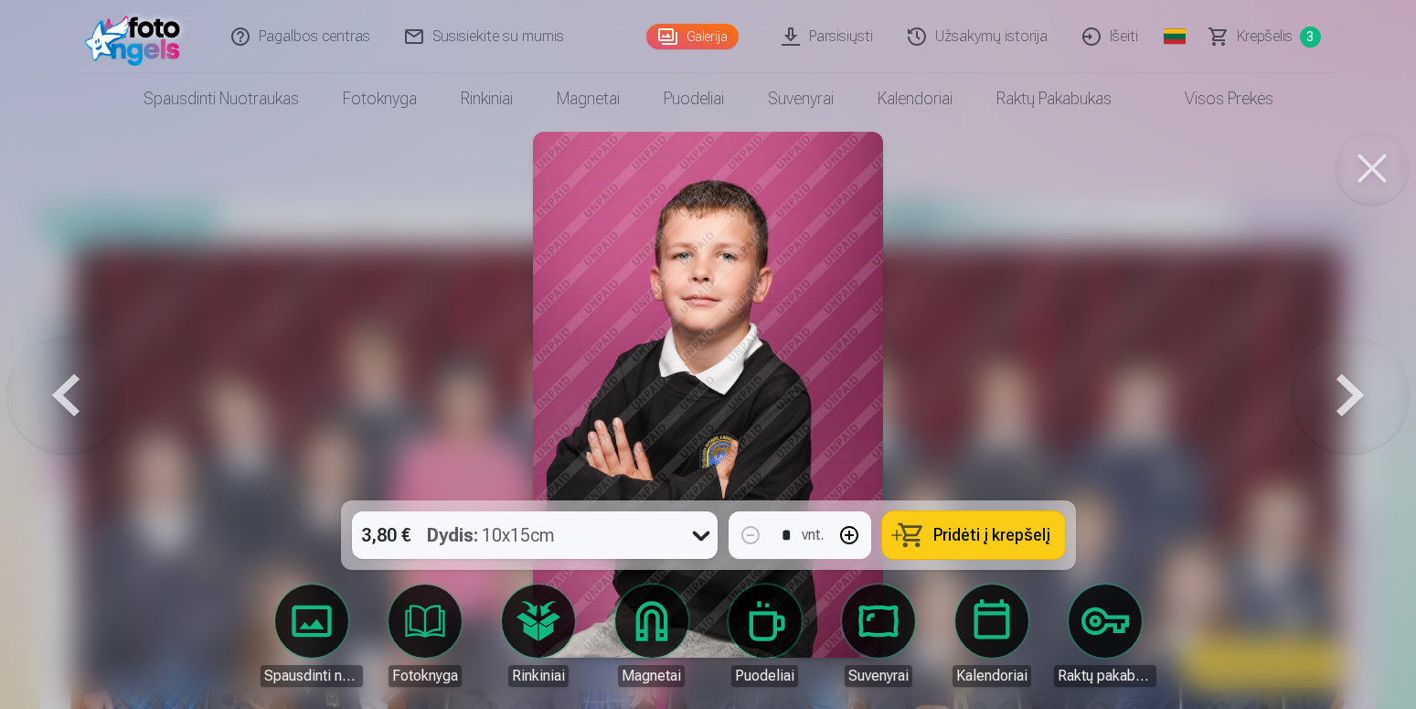
click at [518, 536] on div "Dydis : 10x15cm" at bounding box center [491, 535] width 128 height 48
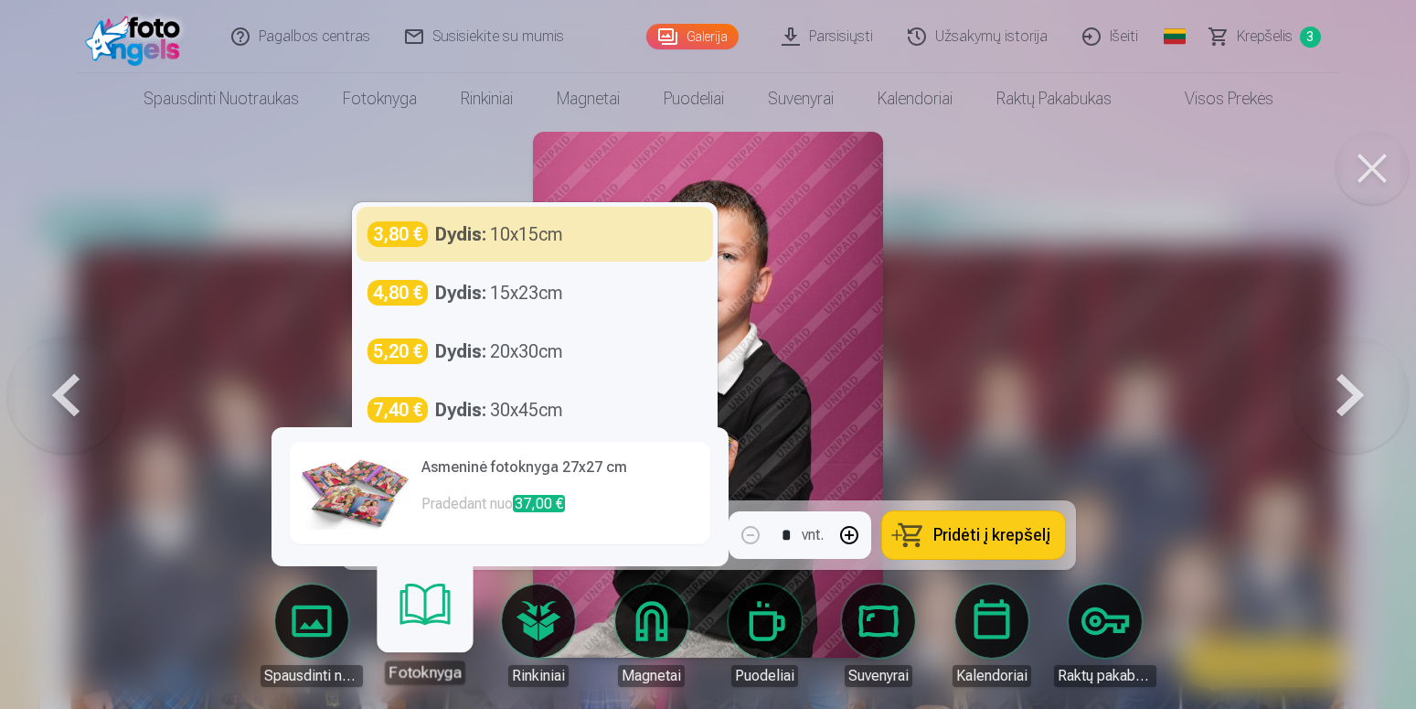
click at [812, 332] on img at bounding box center [708, 395] width 350 height 526
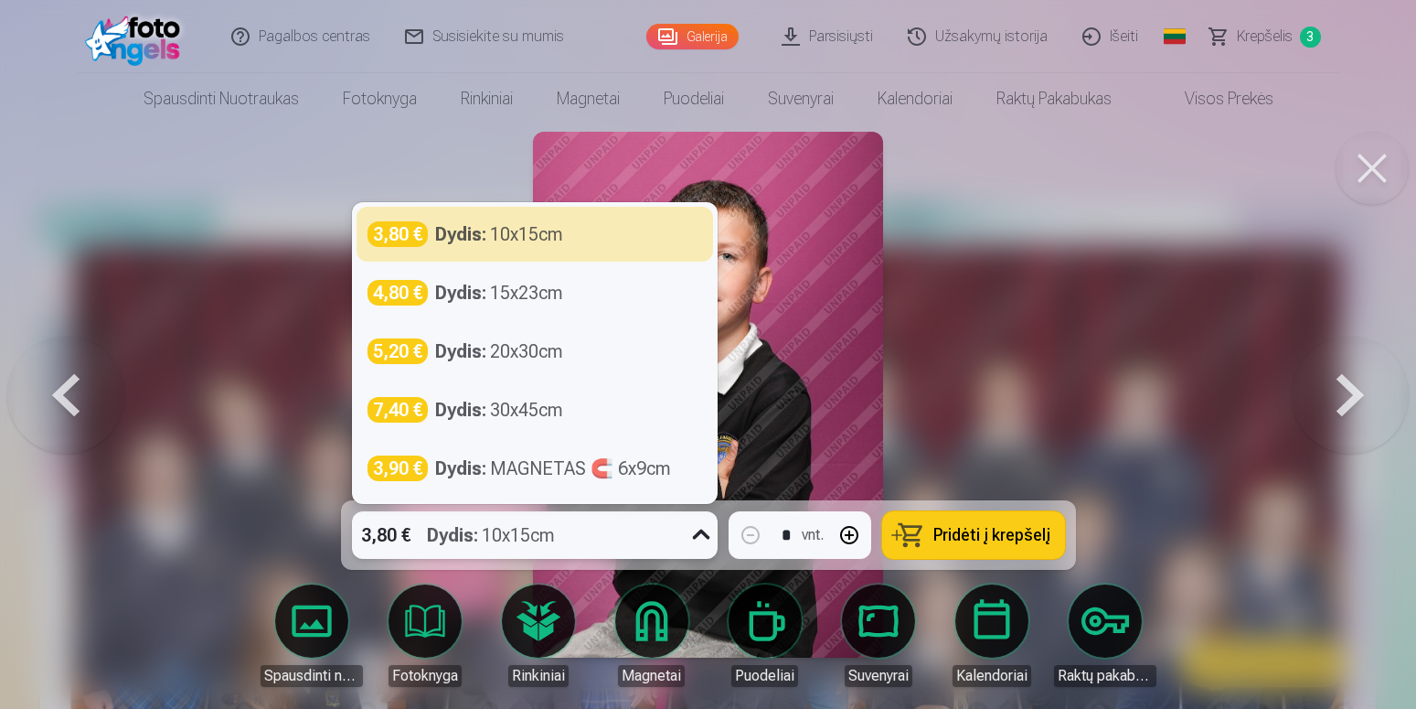
click at [702, 532] on icon at bounding box center [701, 534] width 29 height 29
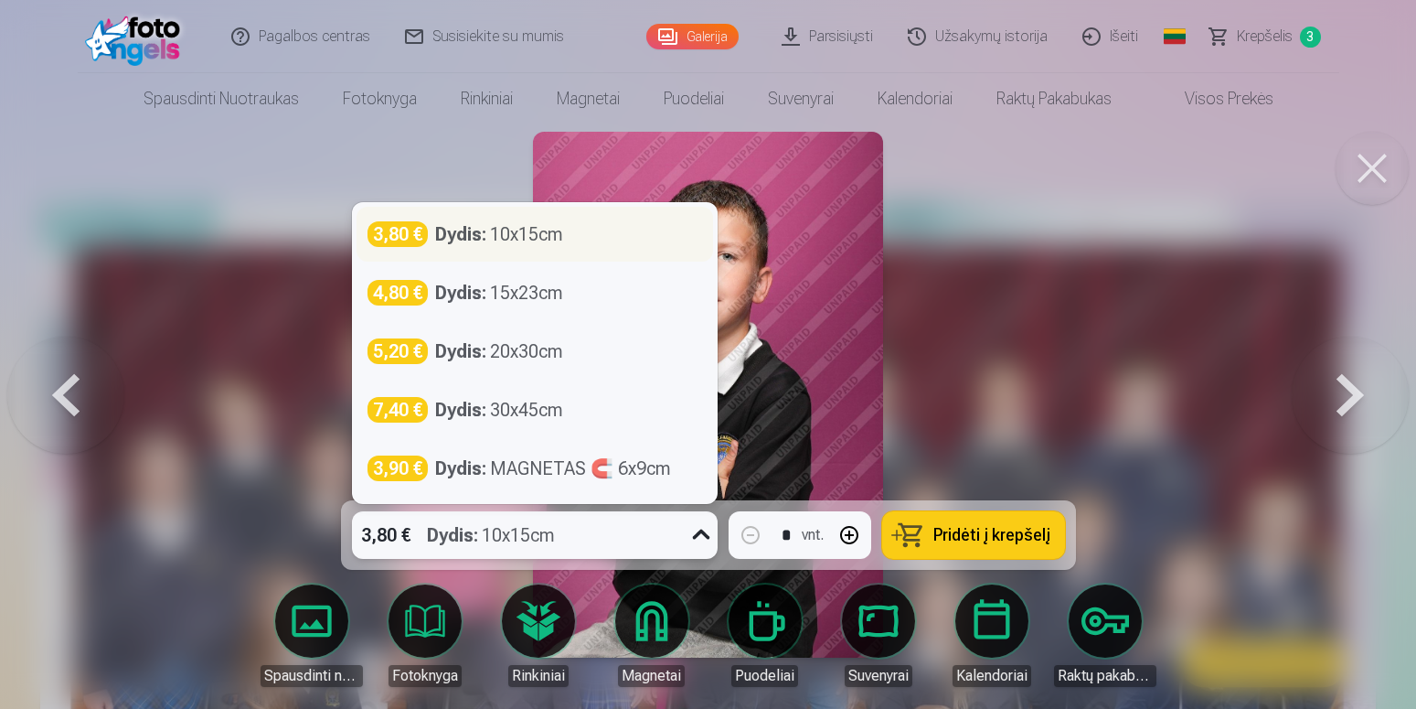
click at [432, 240] on div "3,80 € Dydis : 10x15cm" at bounding box center [535, 234] width 335 height 26
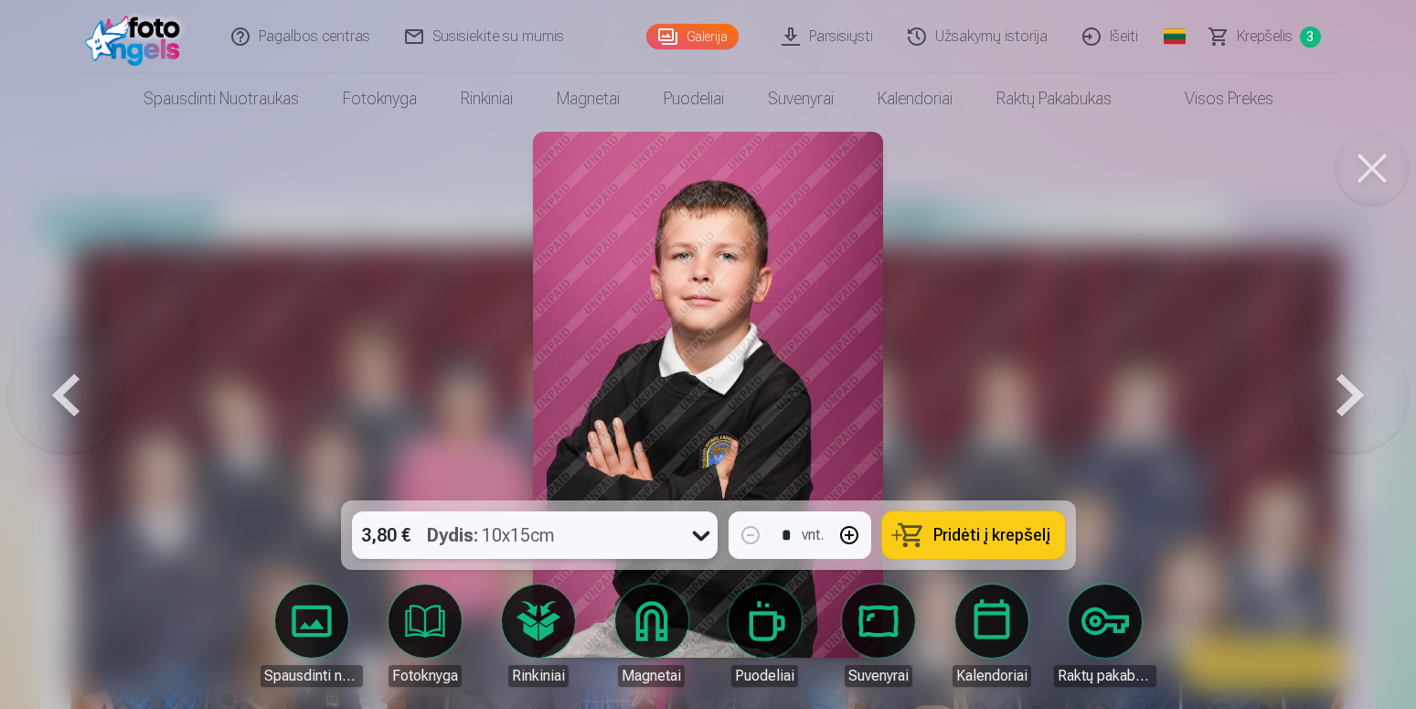
click at [50, 422] on button at bounding box center [65, 394] width 117 height 175
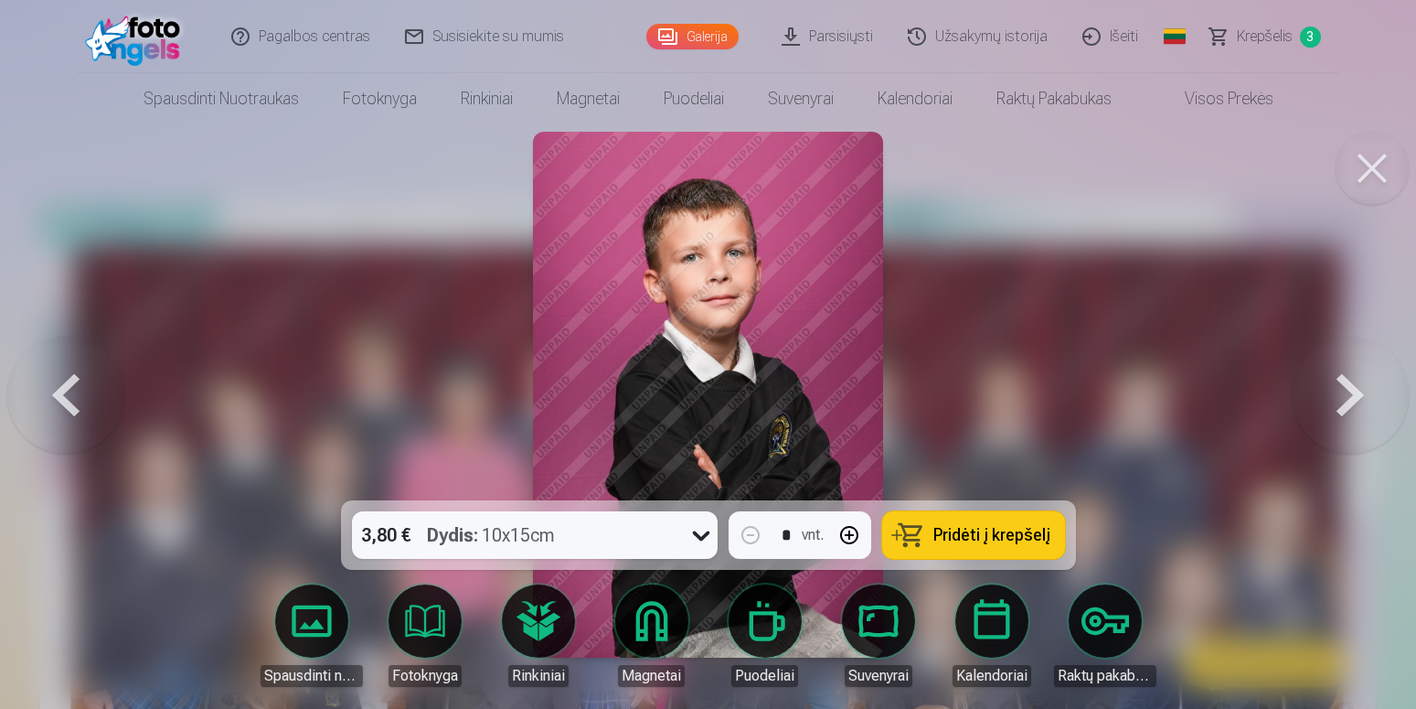
click at [50, 421] on button at bounding box center [65, 394] width 117 height 175
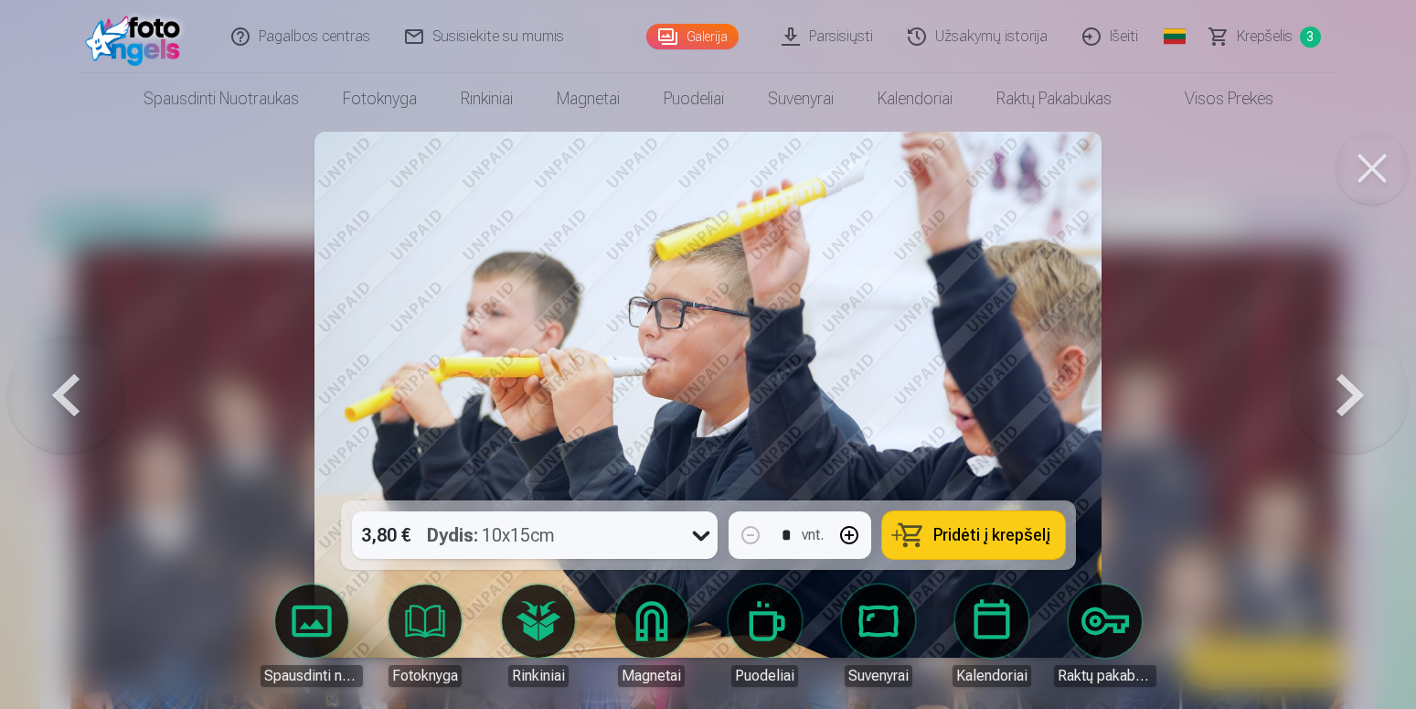
click at [50, 421] on button at bounding box center [65, 394] width 117 height 175
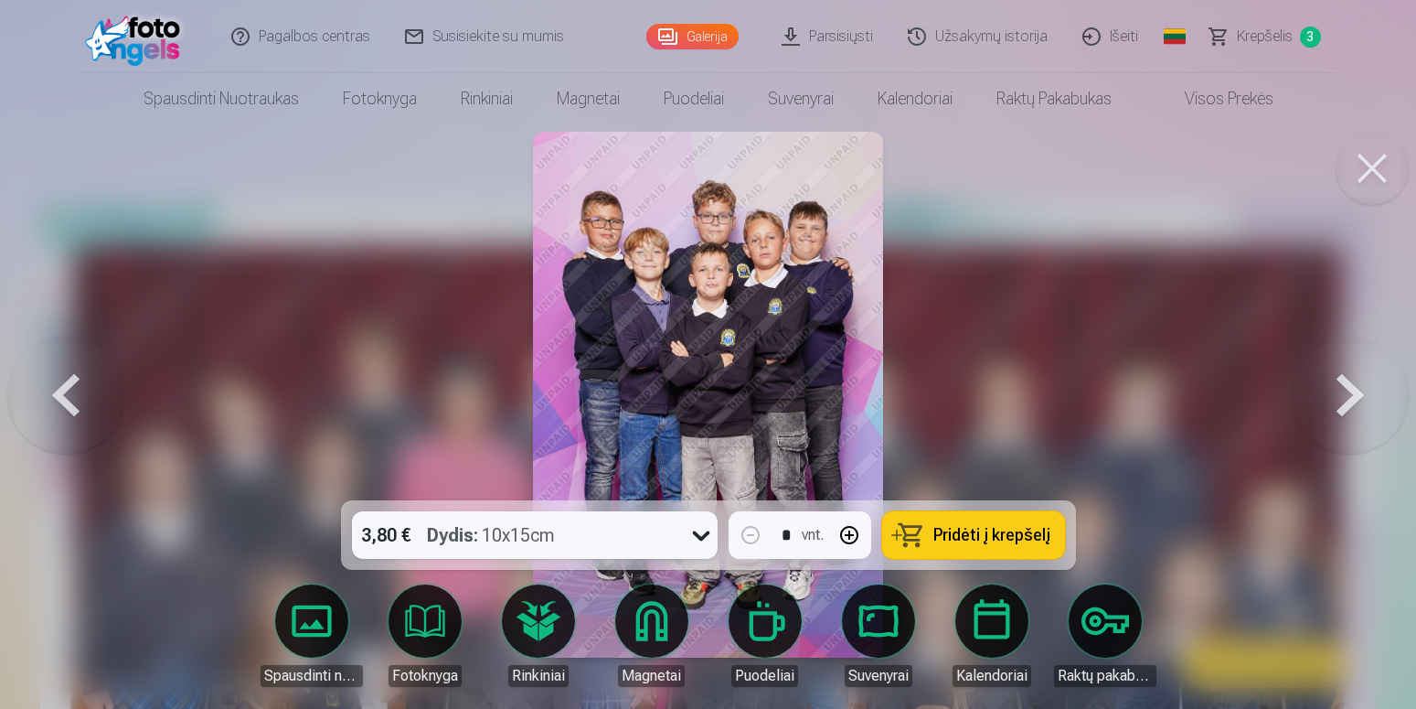
click at [1352, 164] on button at bounding box center [1372, 168] width 73 height 73
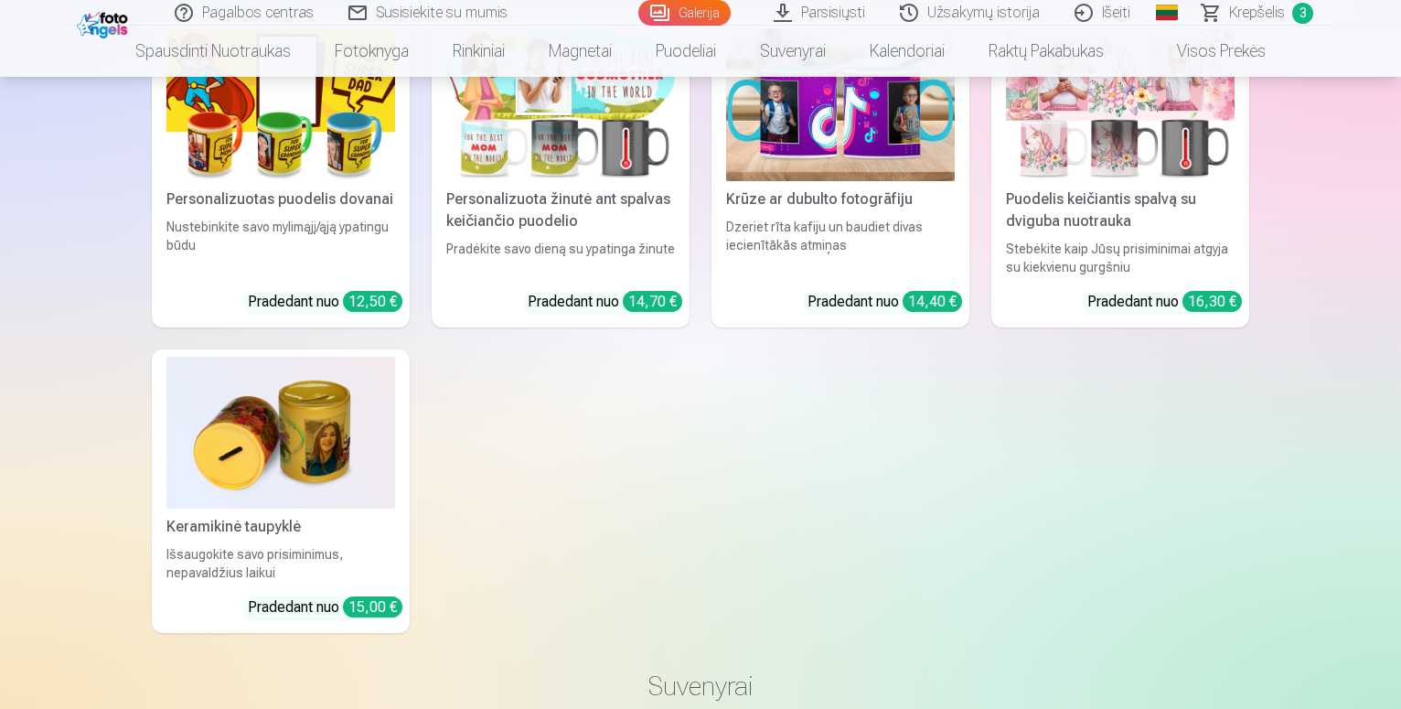
scroll to position [8767, 0]
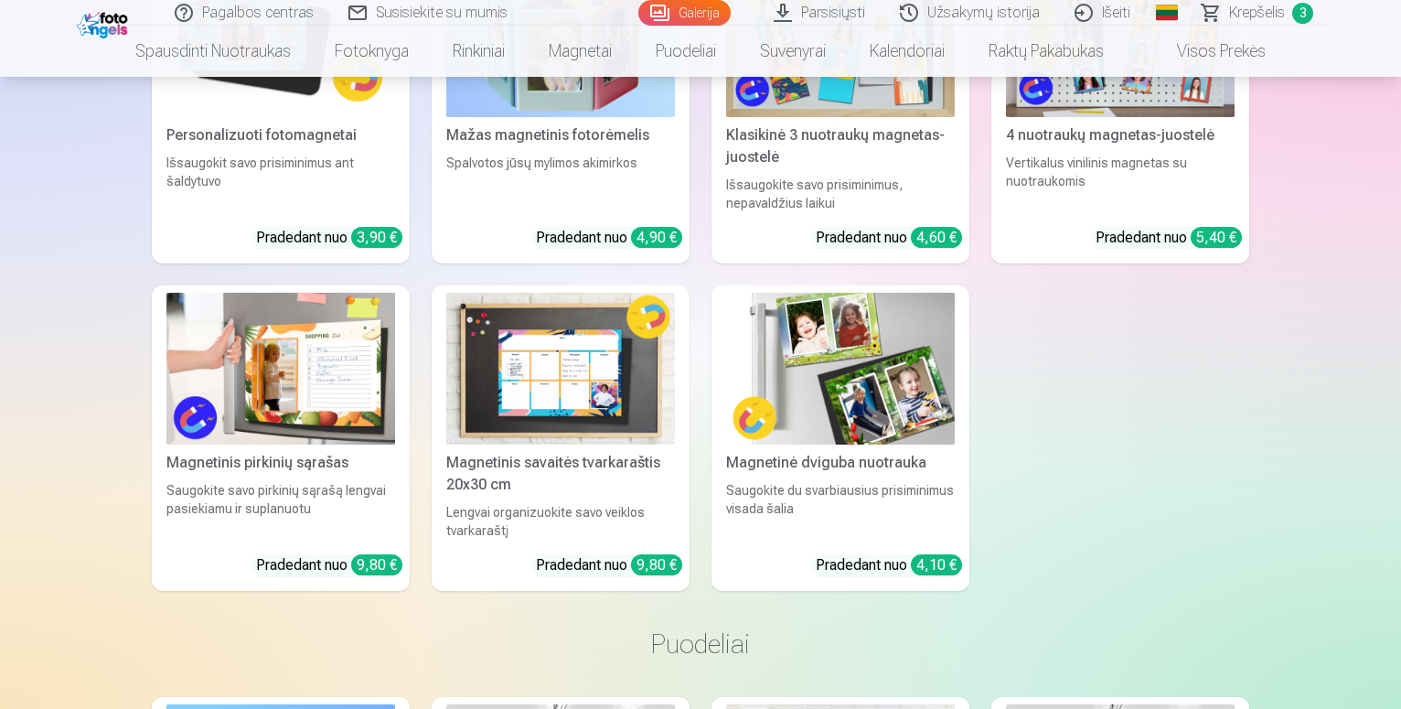
click at [1237, 7] on span "Krepšelis" at bounding box center [1257, 13] width 56 height 22
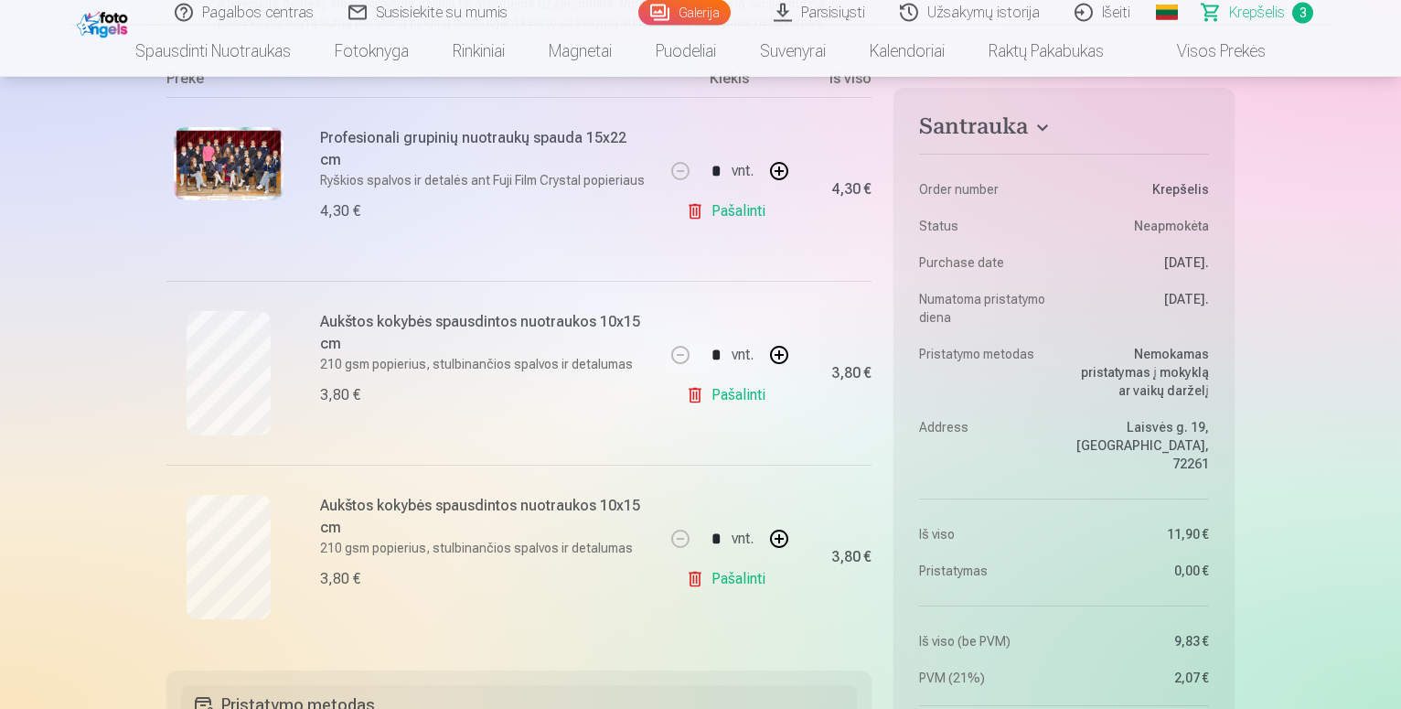
scroll to position [280, 0]
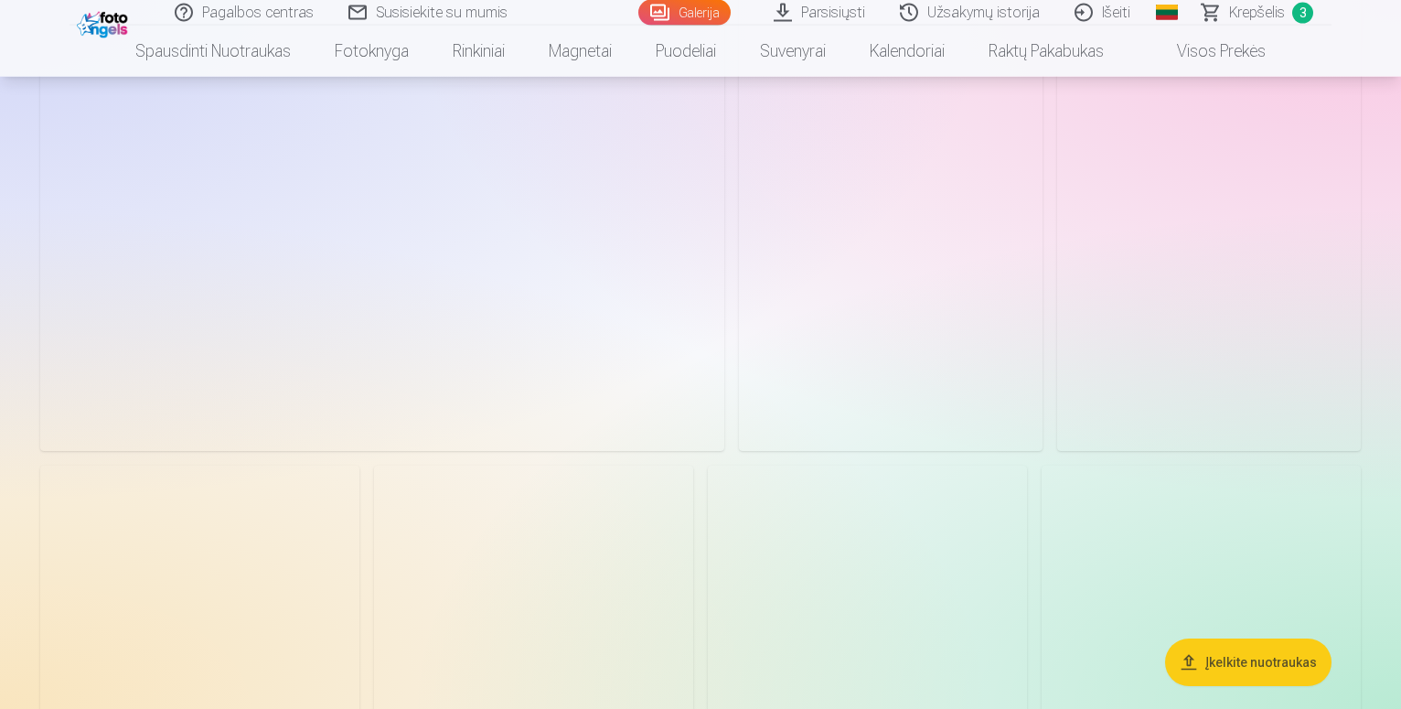
scroll to position [4757, 0]
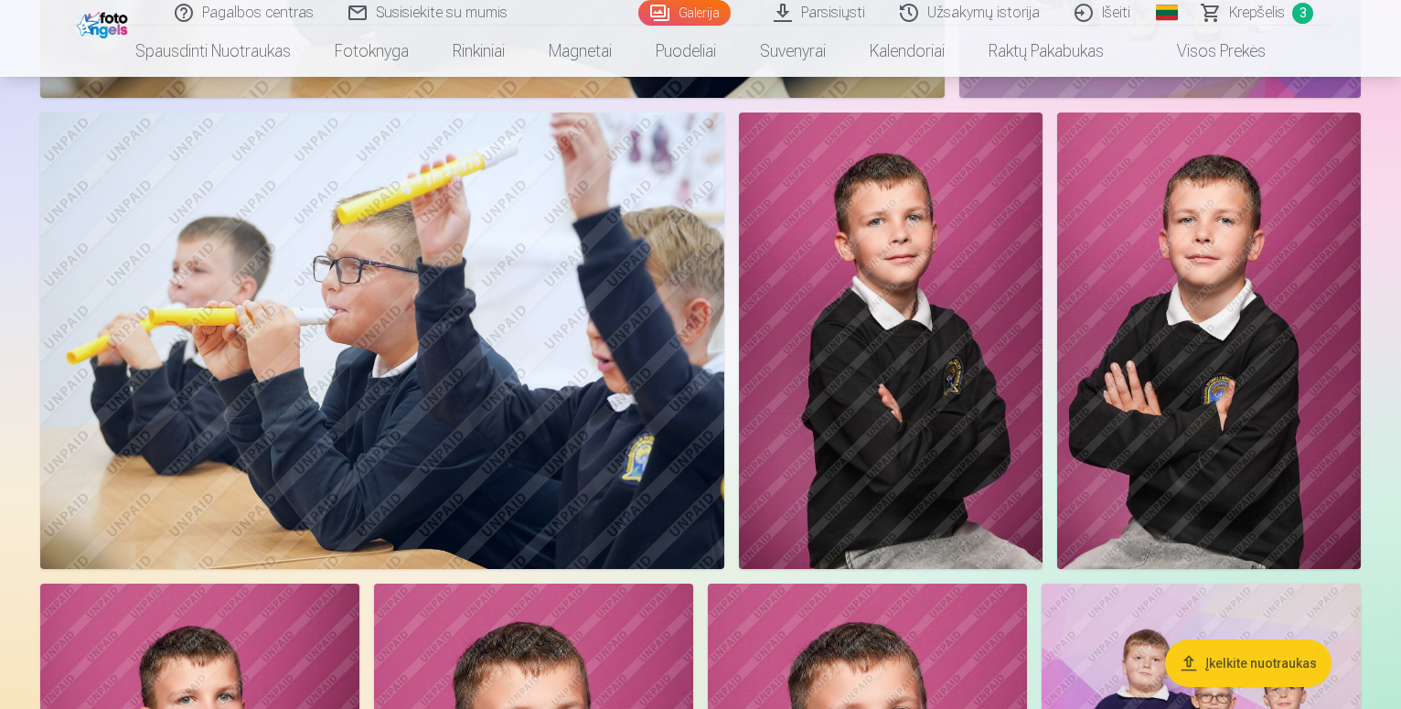
click at [1042, 303] on img at bounding box center [891, 340] width 304 height 456
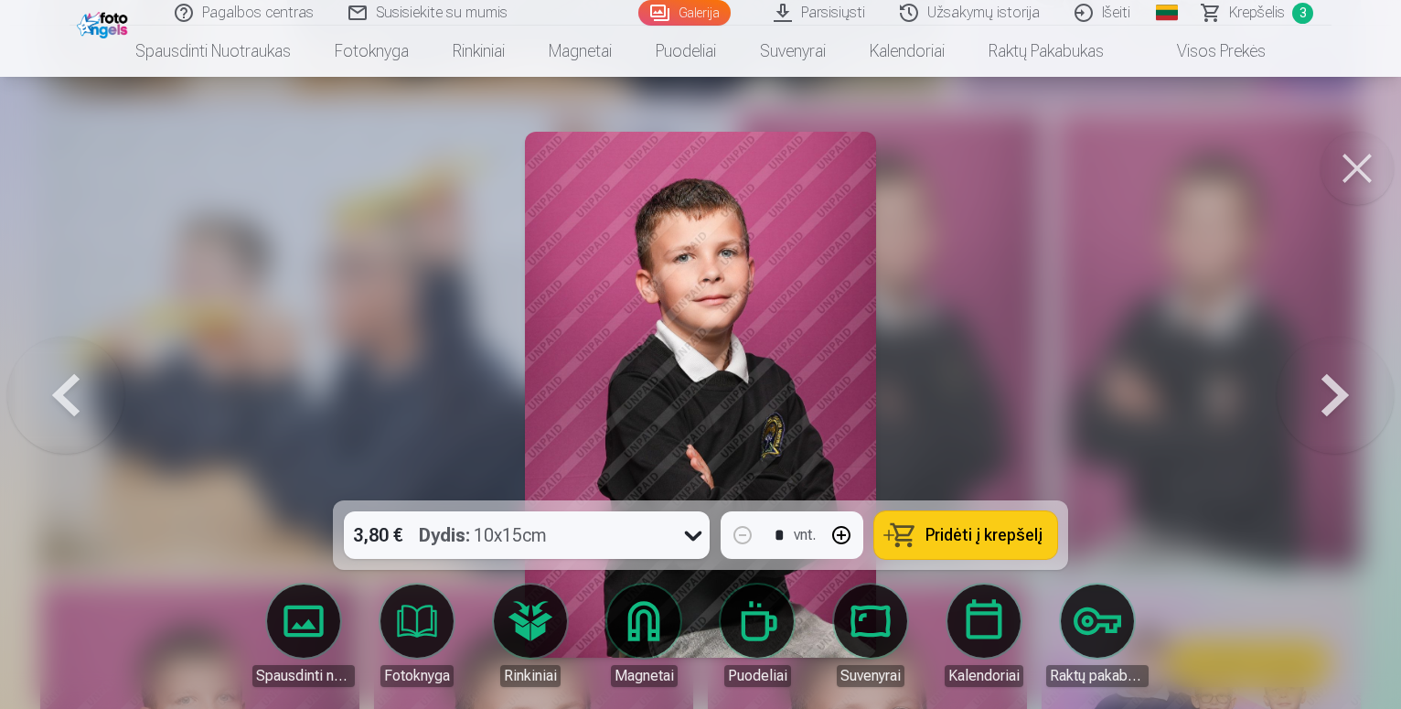
click at [1137, 334] on div at bounding box center [700, 354] width 1401 height 709
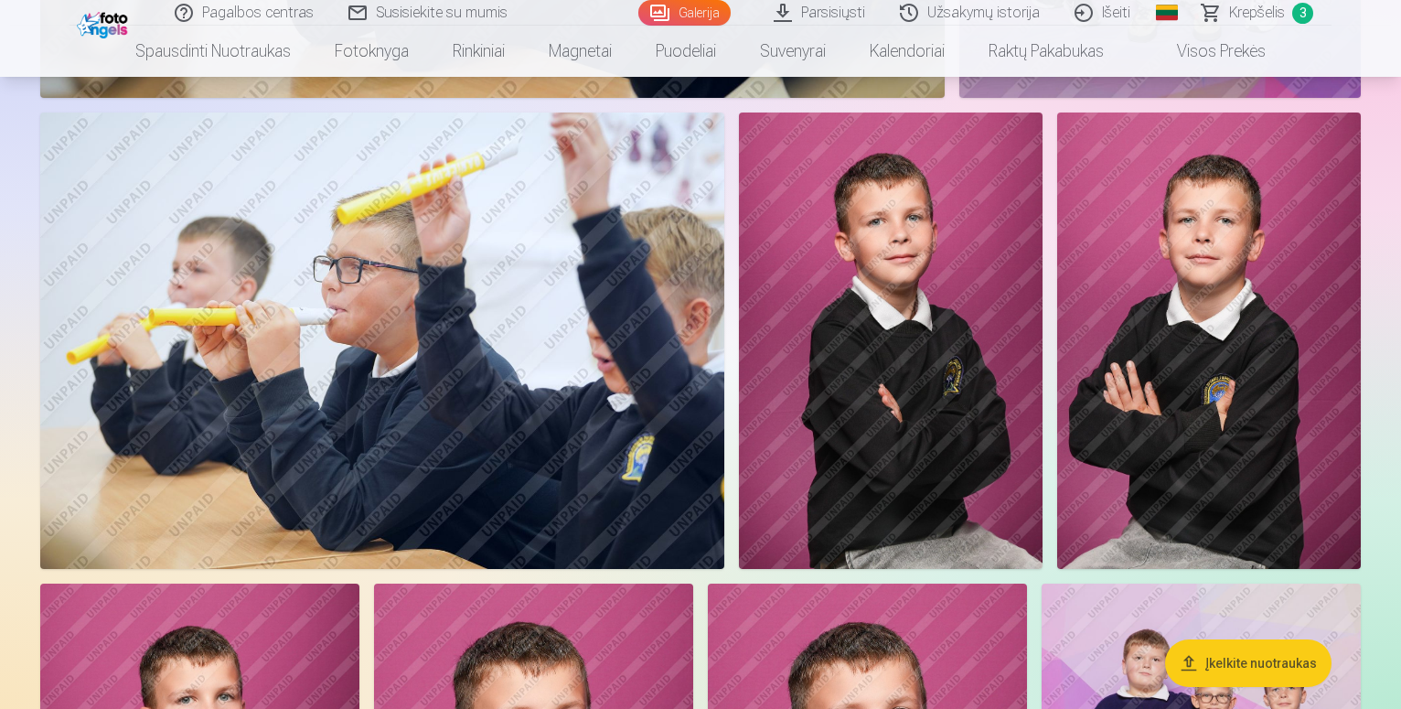
click at [1042, 334] on img at bounding box center [891, 340] width 304 height 456
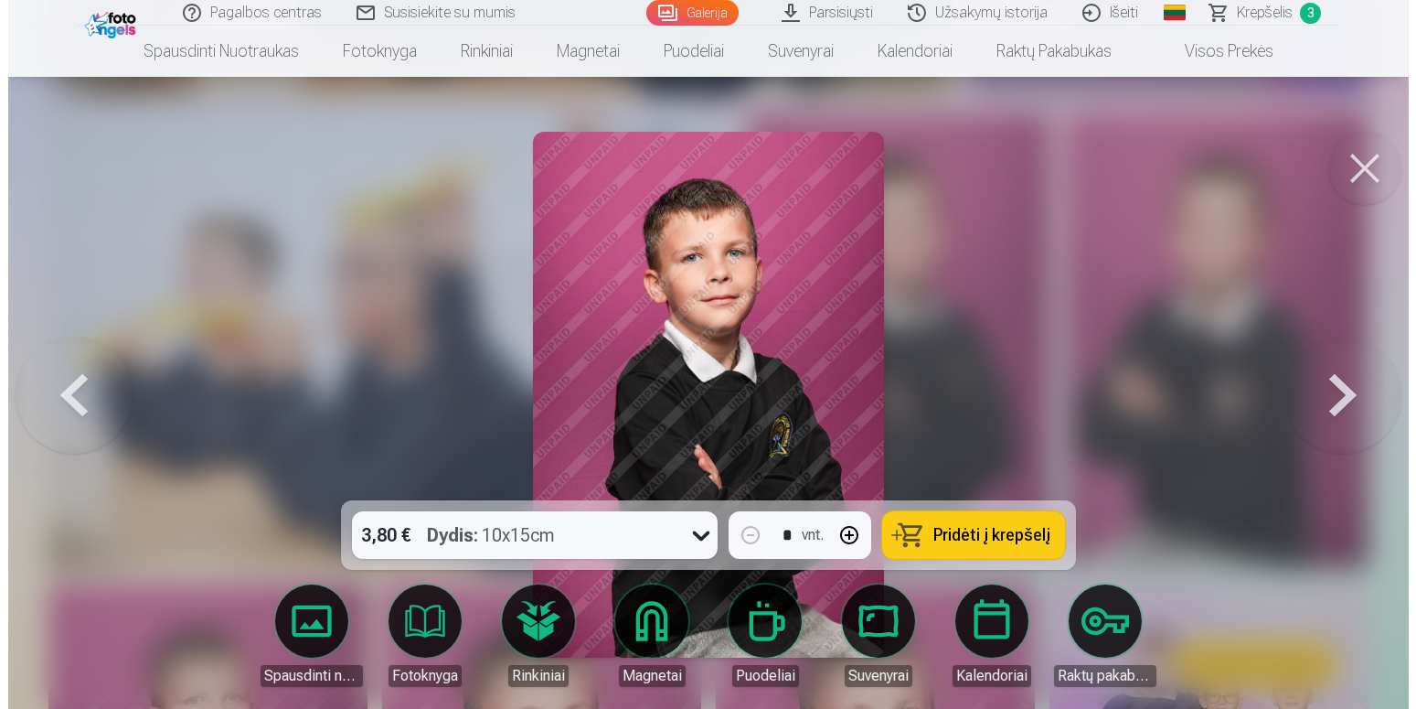
scroll to position [4809, 0]
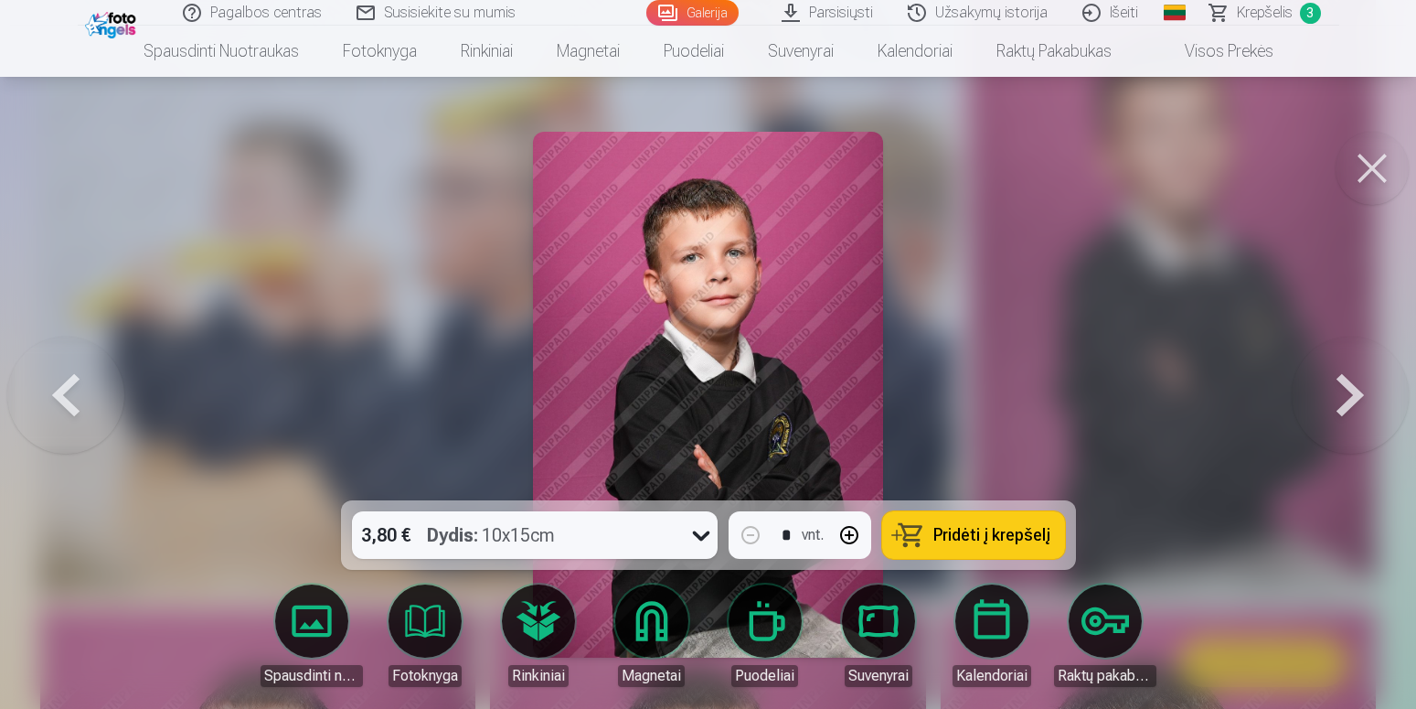
click at [968, 548] on button "Pridėti į krepšelį" at bounding box center [973, 535] width 183 height 48
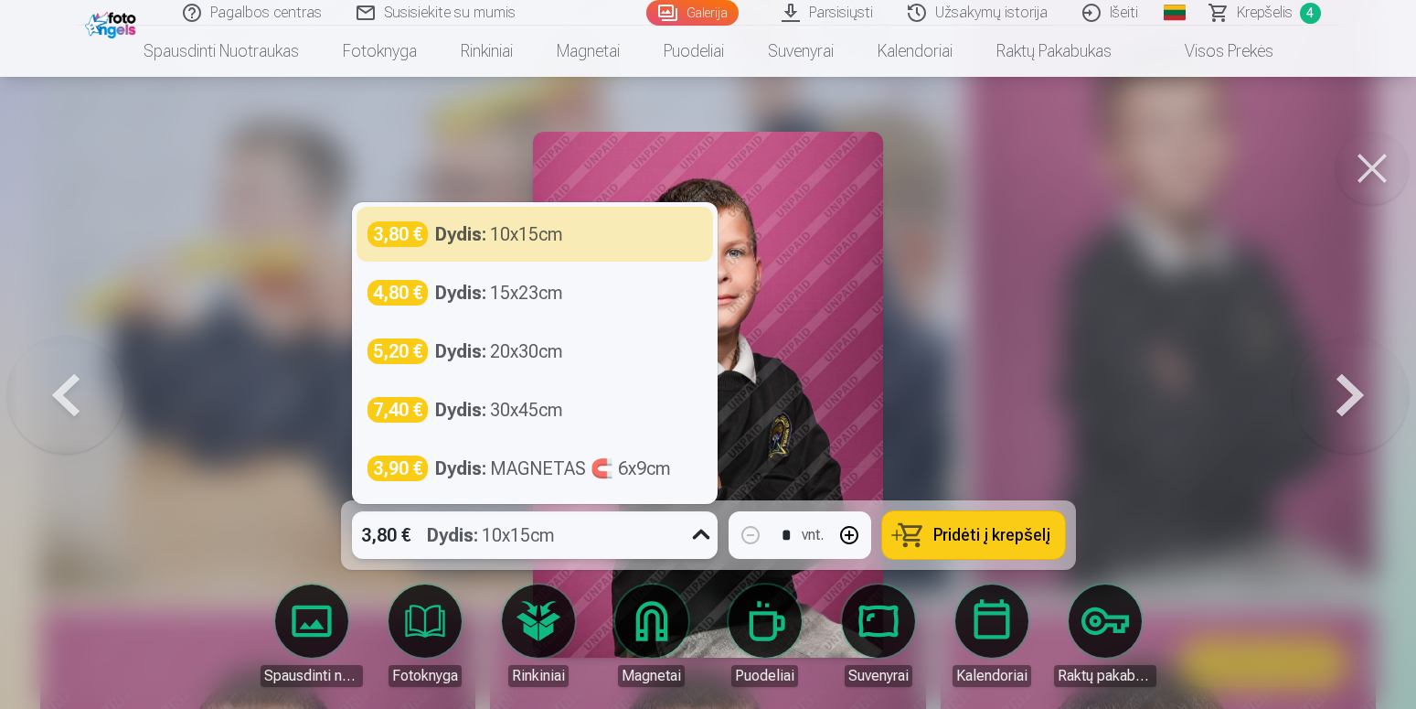
click at [690, 530] on icon at bounding box center [701, 534] width 29 height 29
click at [1241, 19] on span "Krepšelis" at bounding box center [1265, 13] width 56 height 22
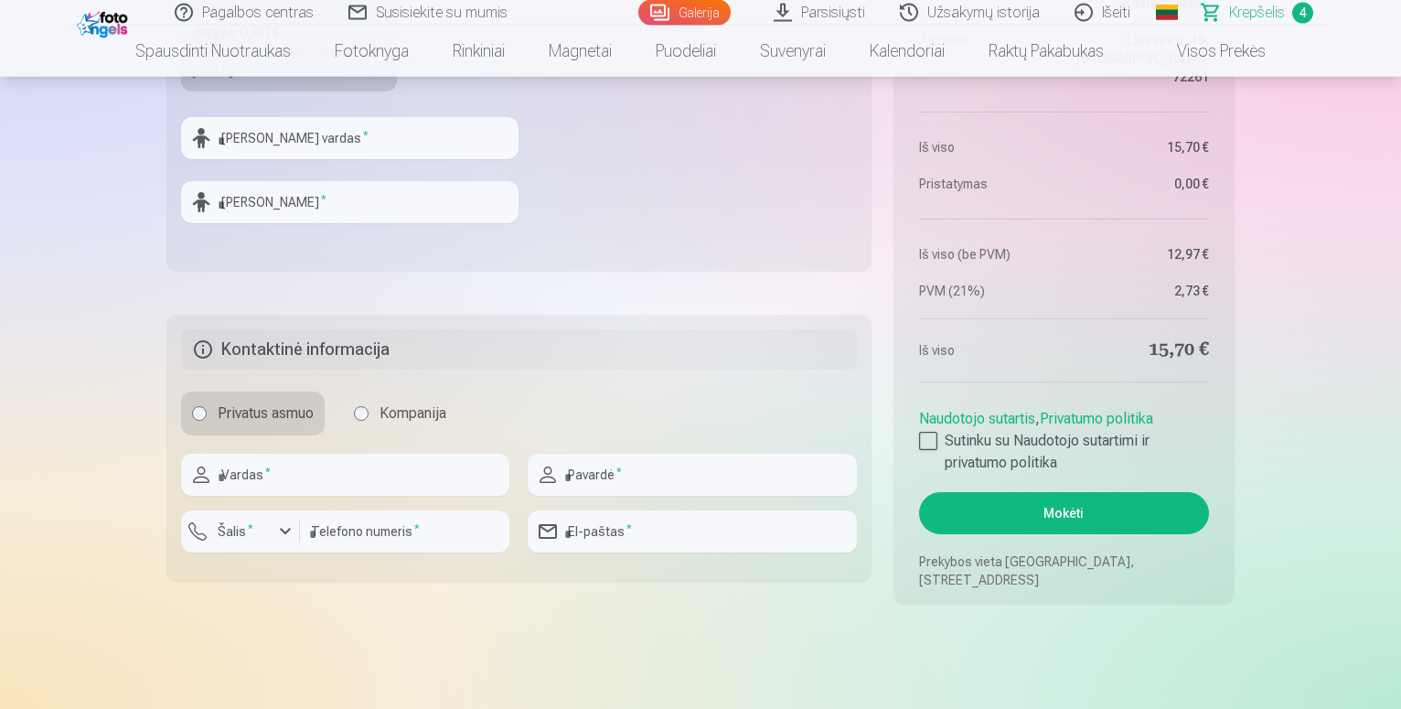
scroll to position [1492, 0]
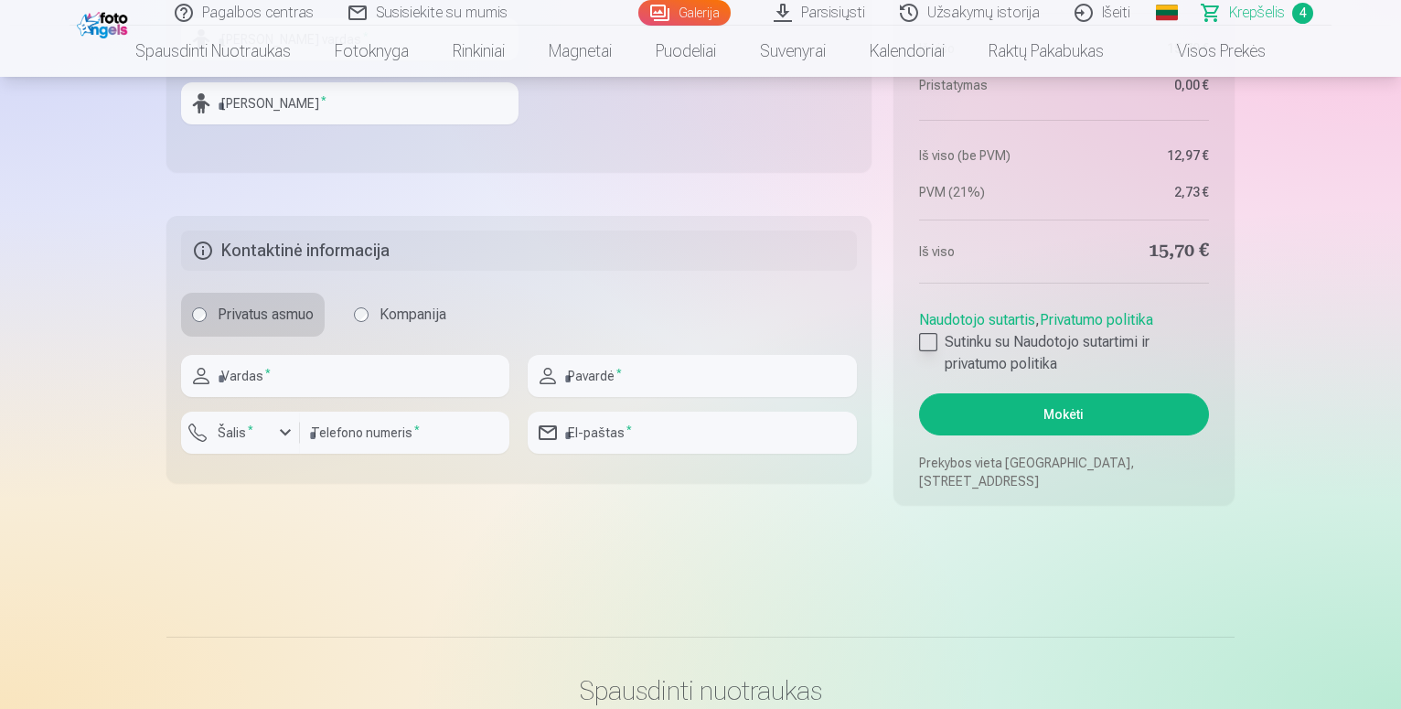
click at [928, 347] on div at bounding box center [928, 342] width 18 height 18
click at [1001, 425] on button "Mokėti" at bounding box center [1064, 414] width 290 height 42
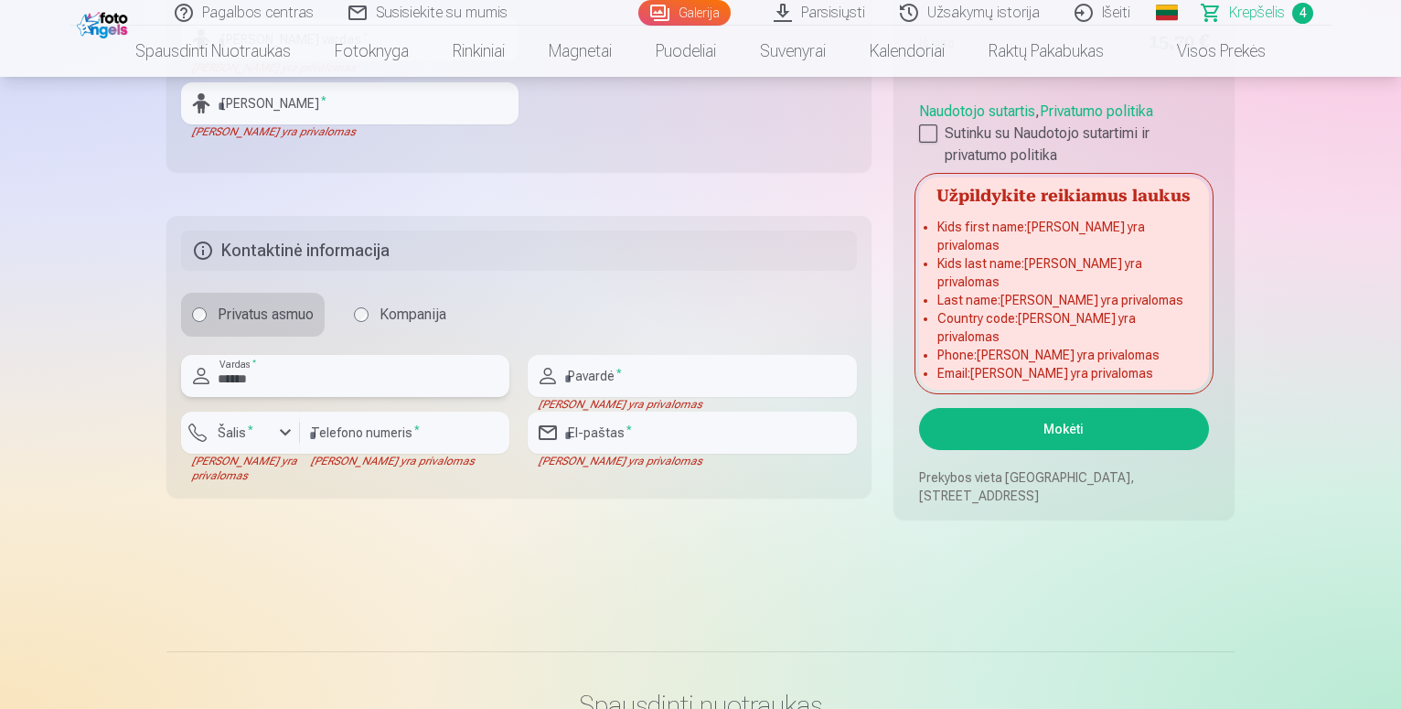
type input "******"
click at [589, 390] on input "text" at bounding box center [692, 376] width 328 height 42
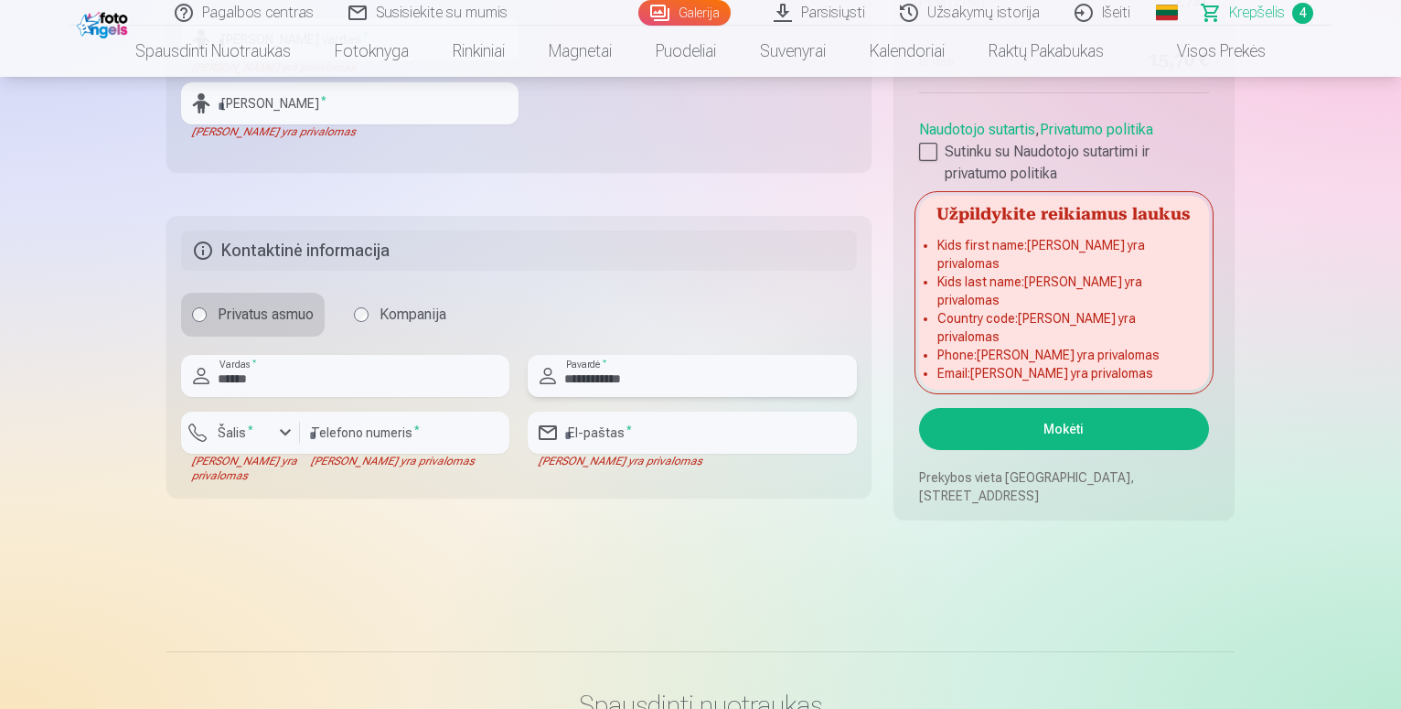
type input "**********"
click at [424, 389] on input "******" at bounding box center [345, 376] width 328 height 42
type input "*"
type input "******"
click at [599, 435] on input "email" at bounding box center [692, 432] width 328 height 42
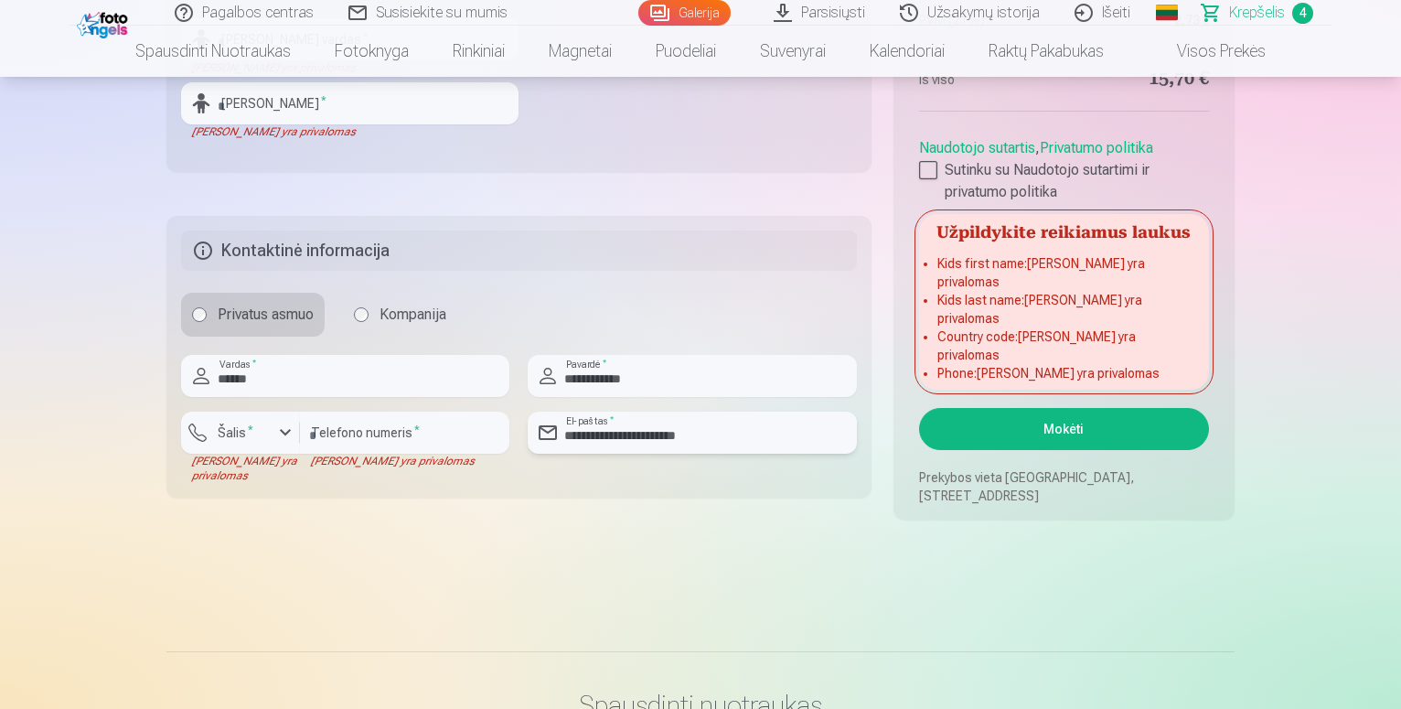
type input "**********"
click at [329, 448] on input "number" at bounding box center [404, 432] width 209 height 42
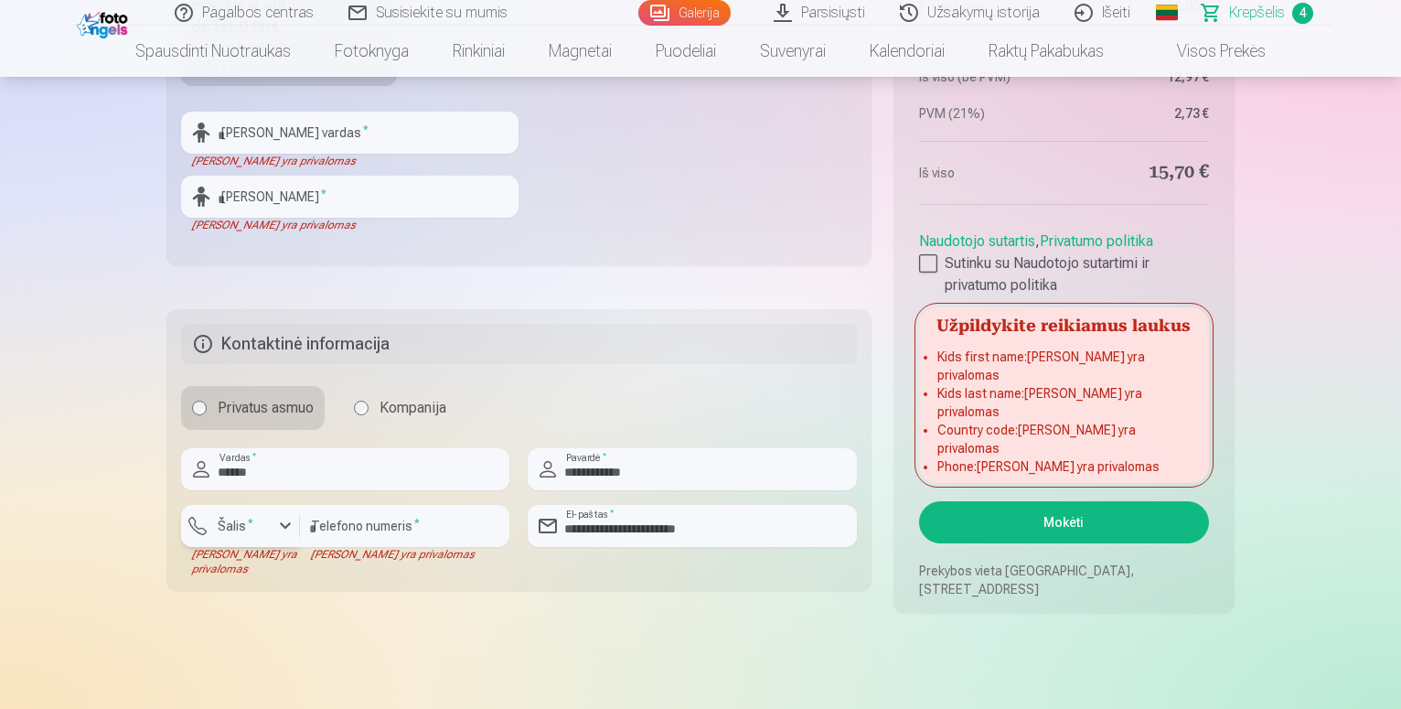
click at [234, 525] on label "Šalis *" at bounding box center [235, 526] width 50 height 18
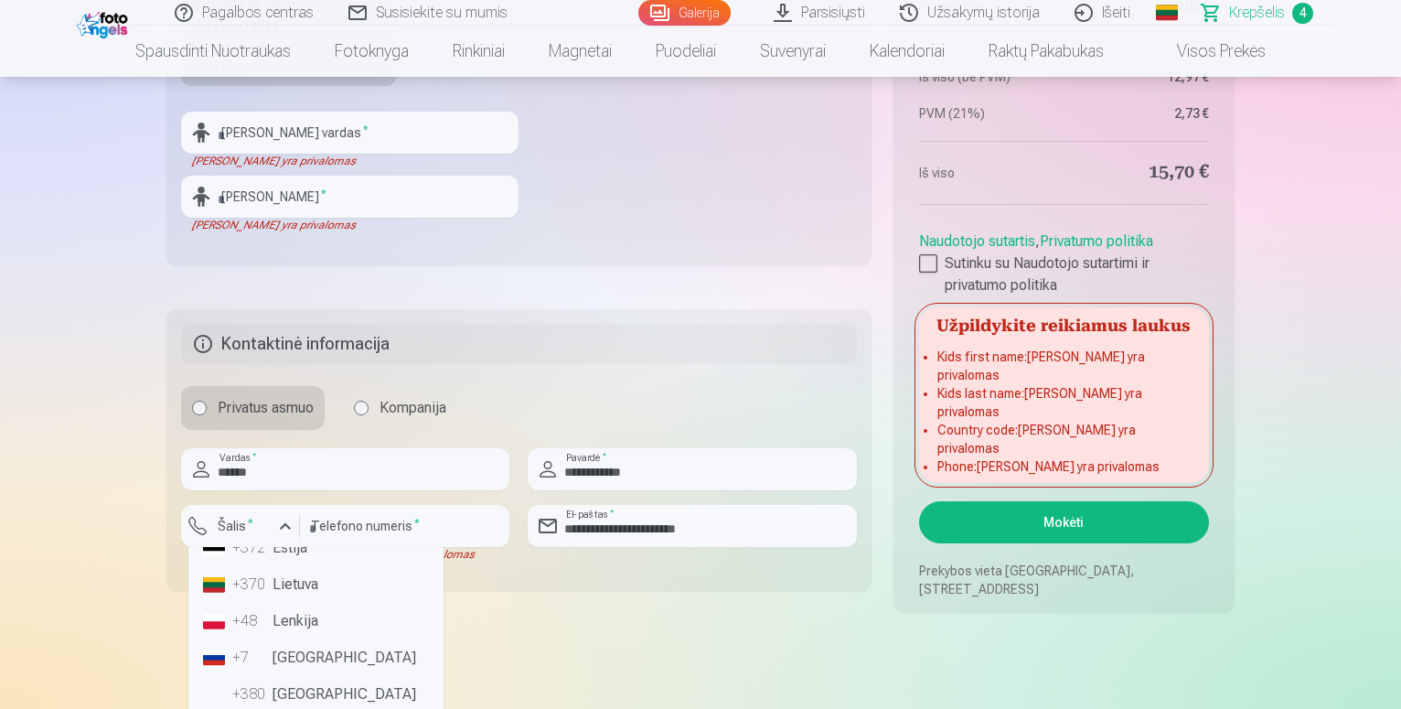
scroll to position [115, 0]
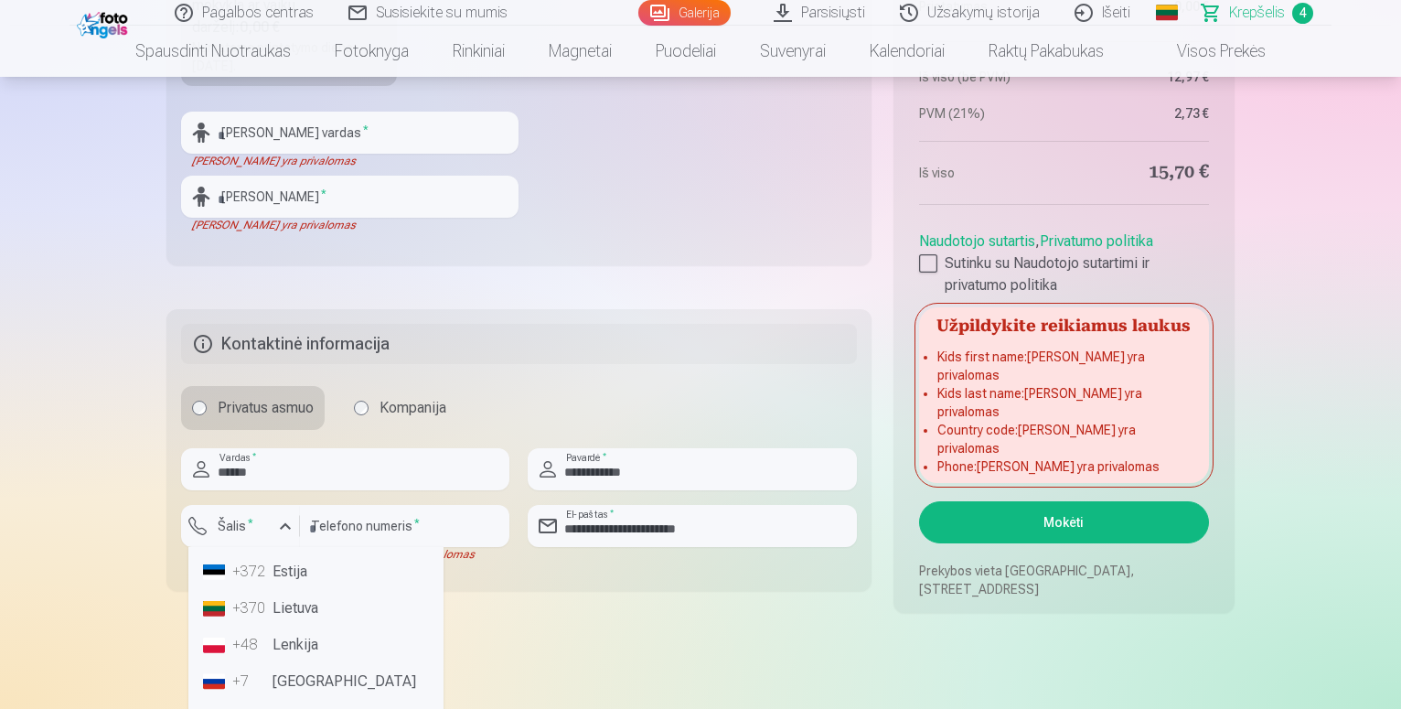
click at [289, 614] on li "+370 Lietuva" at bounding box center [316, 608] width 240 height 37
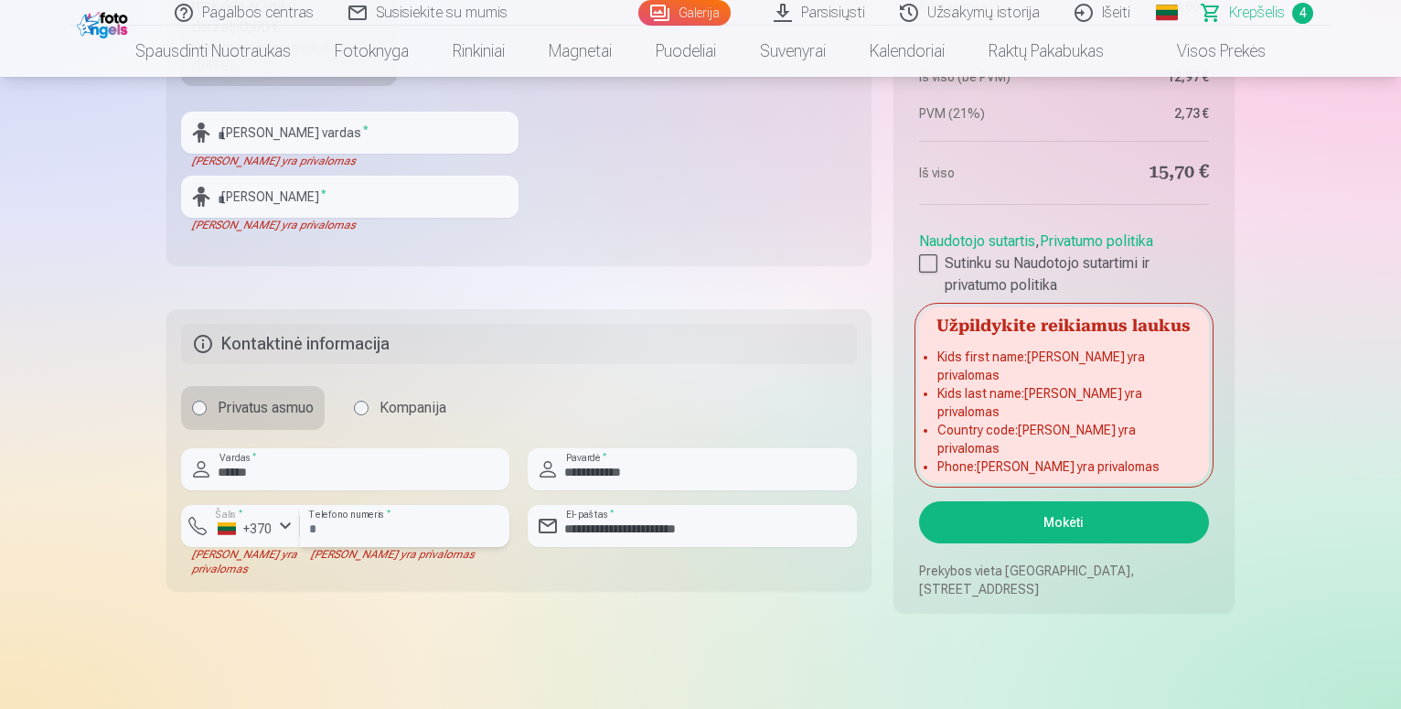
click at [310, 535] on input "number" at bounding box center [404, 526] width 209 height 42
click at [322, 531] on input "number" at bounding box center [404, 526] width 209 height 42
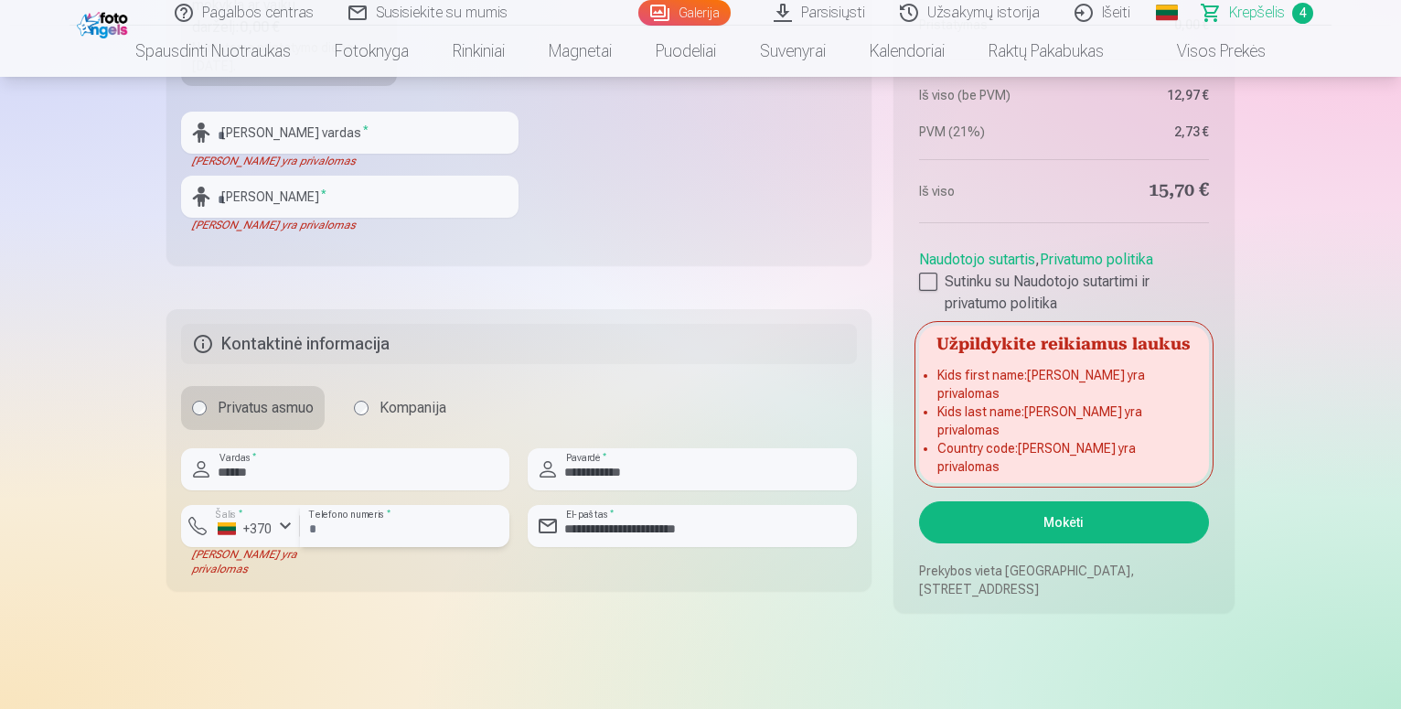
type input "*********"
click at [1061, 510] on button "Mokėti" at bounding box center [1064, 522] width 290 height 42
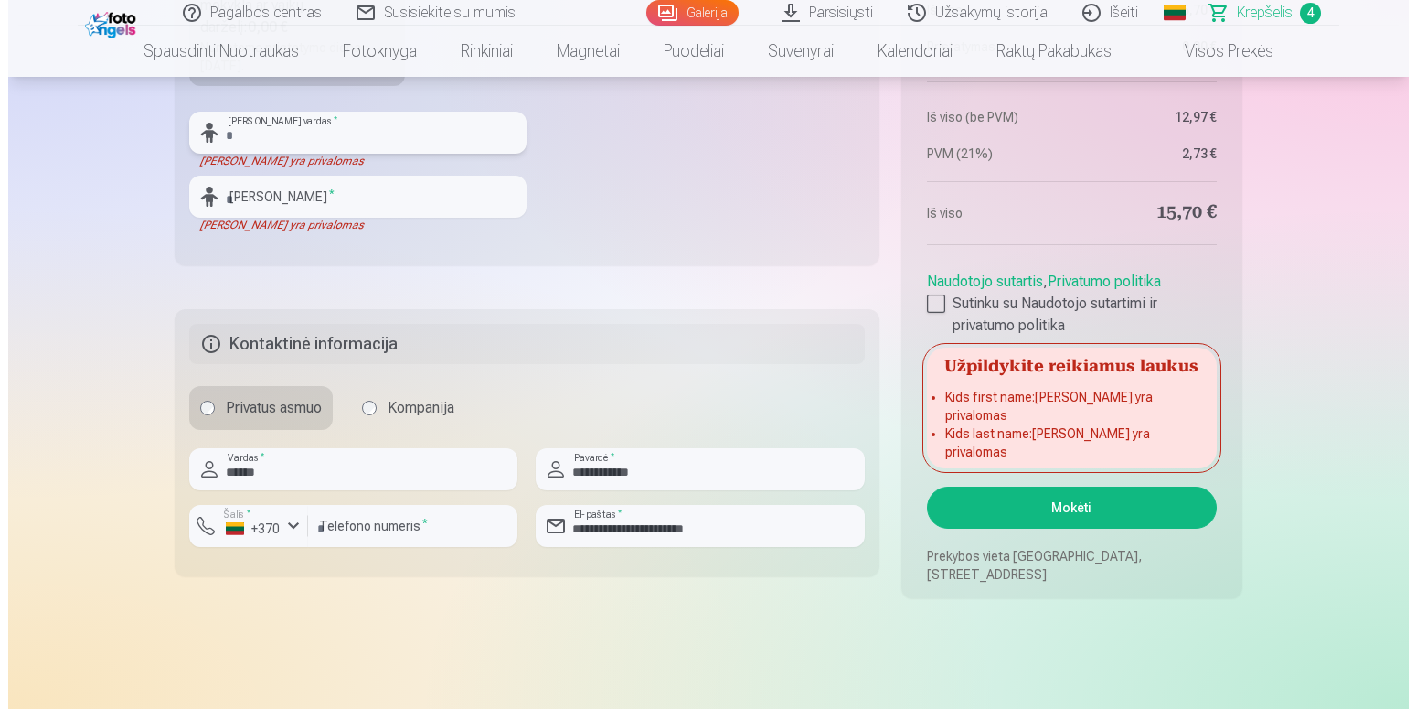
scroll to position [1306, 0]
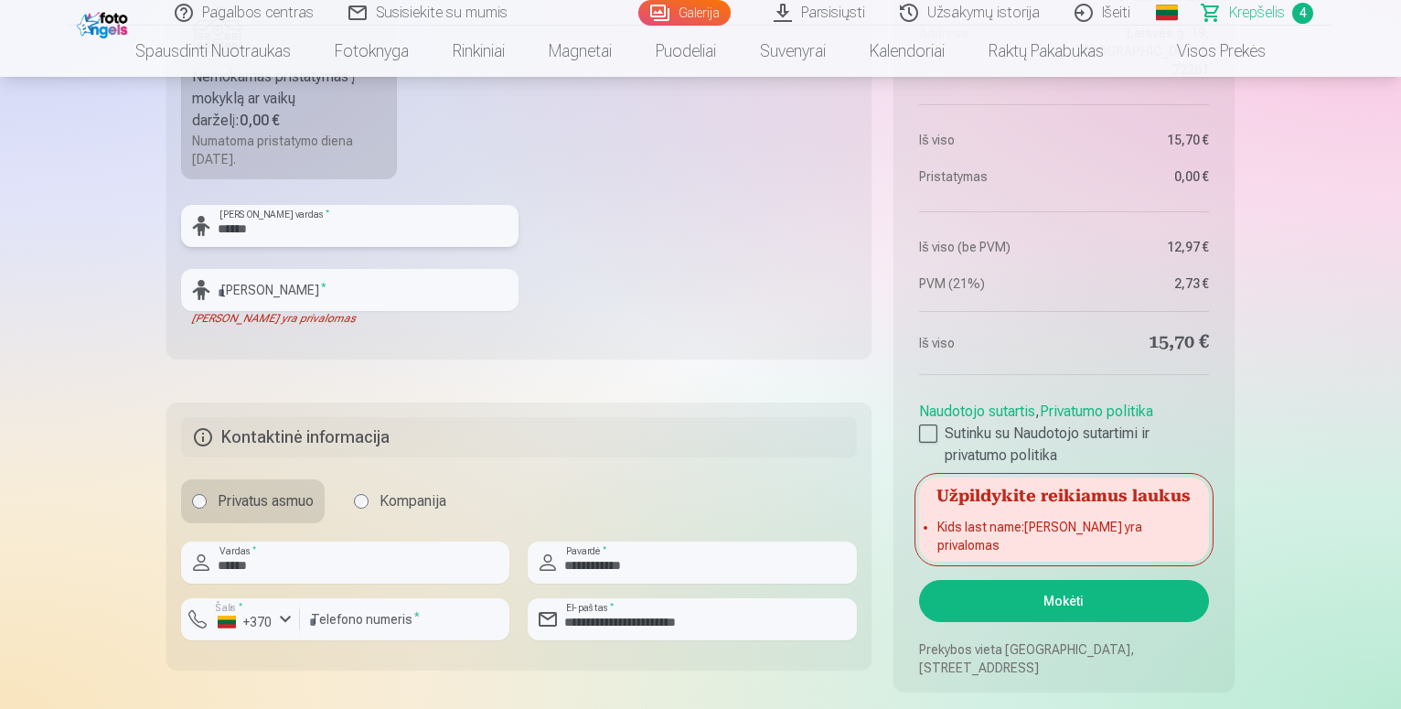
type input "******"
drag, startPoint x: 247, startPoint y: 277, endPoint x: 231, endPoint y: 307, distance: 33.9
click at [246, 279] on input "text" at bounding box center [349, 290] width 337 height 42
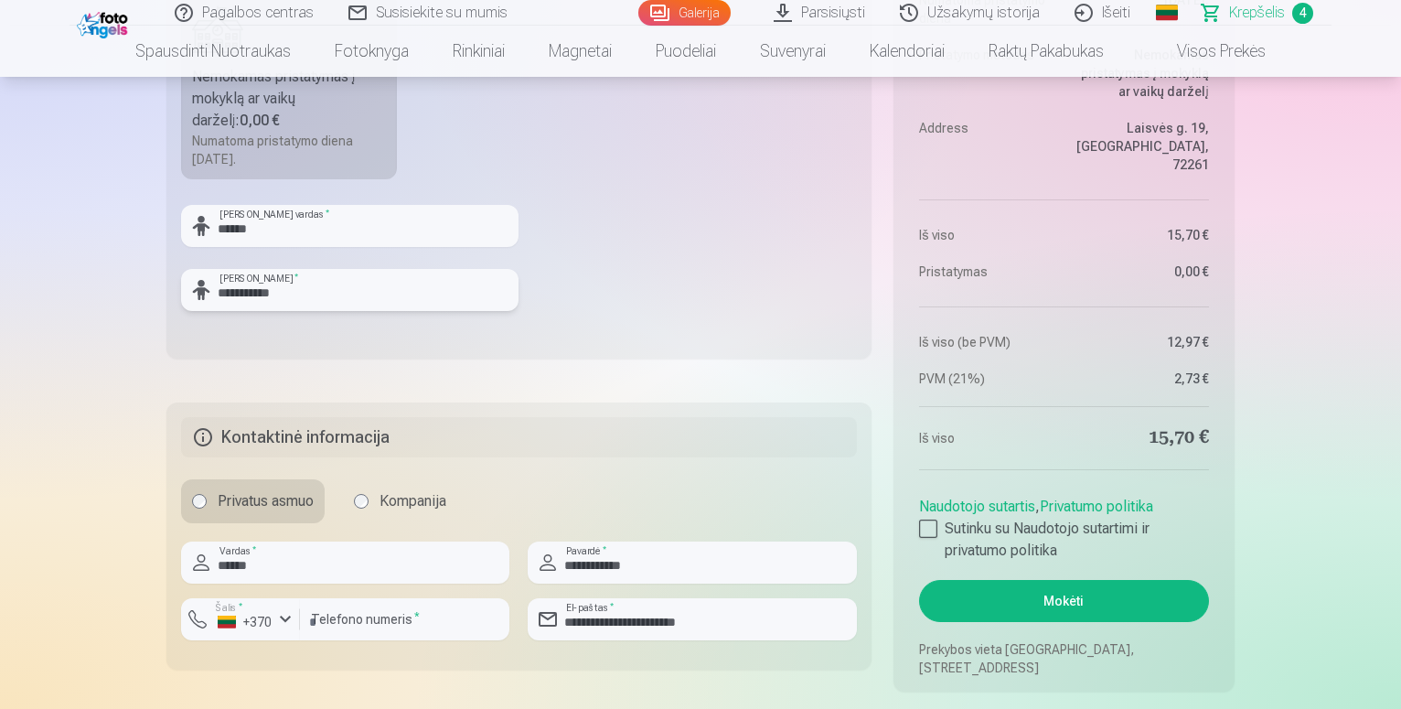
type input "**********"
click at [971, 612] on button "Mokėti" at bounding box center [1064, 601] width 290 height 42
